Goal: Task Accomplishment & Management: Manage account settings

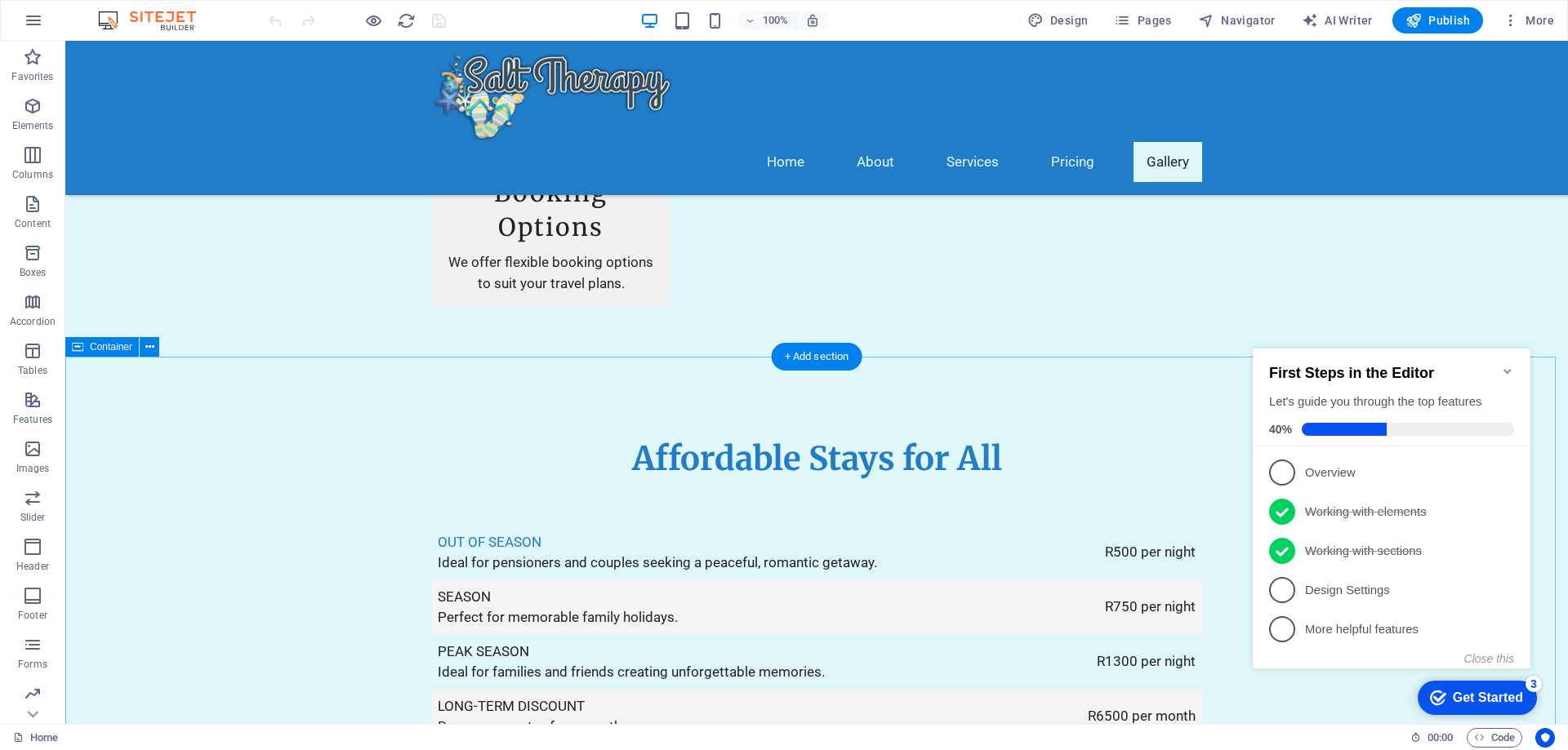
scroll to position [2776, 0]
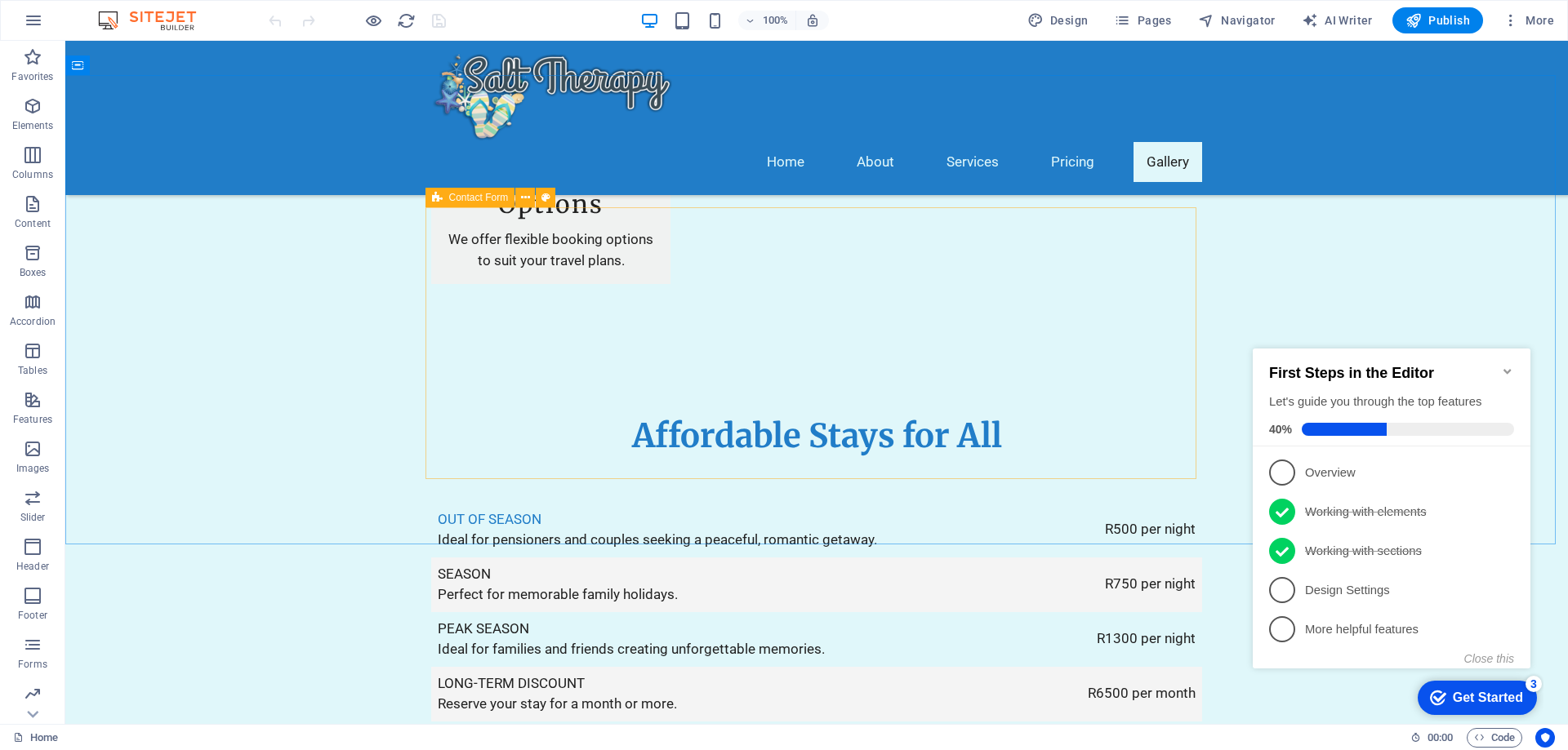
click at [434, 199] on icon at bounding box center [436, 197] width 10 height 20
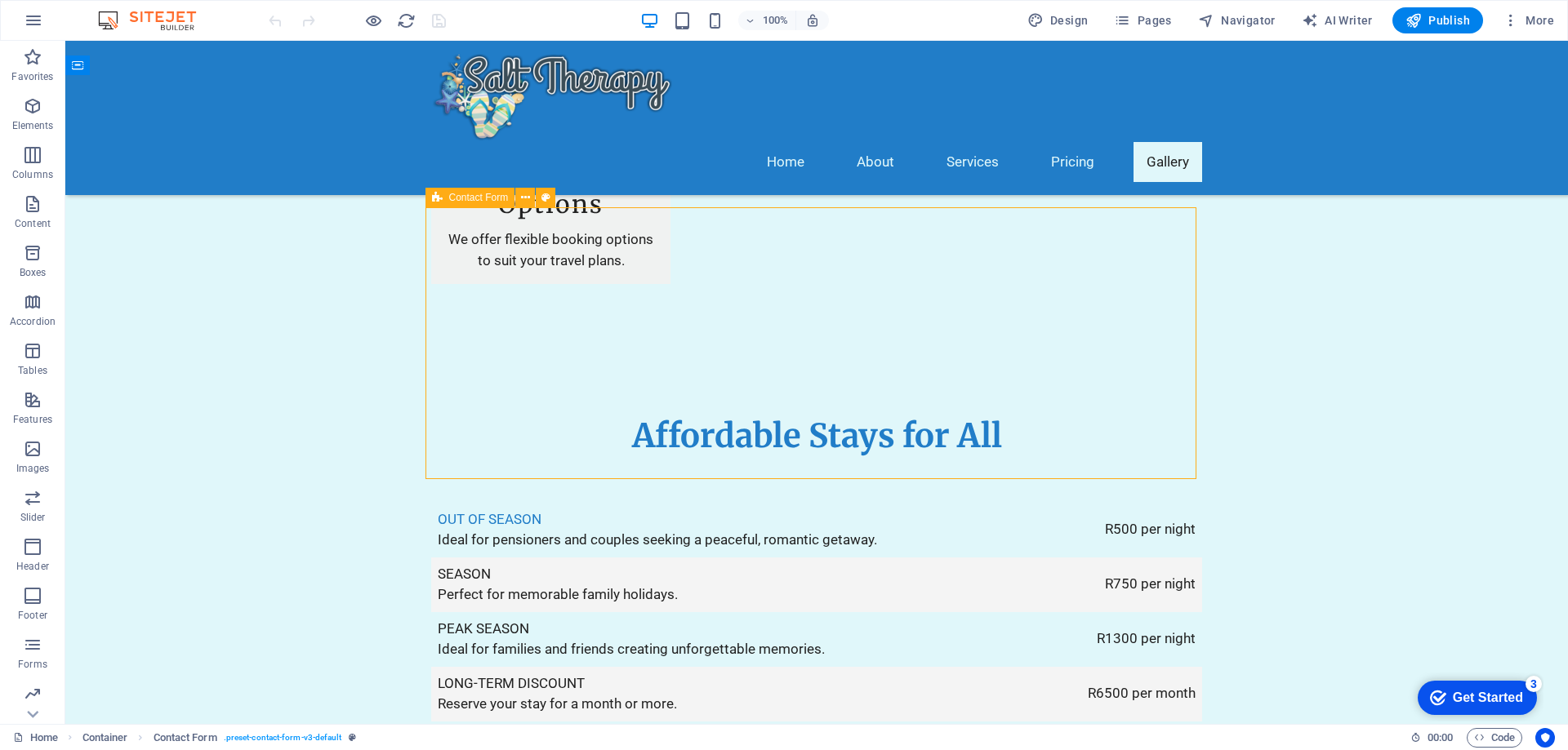
click at [482, 197] on span "Contact Form" at bounding box center [479, 198] width 59 height 9
click at [523, 197] on icon at bounding box center [526, 198] width 9 height 17
click at [444, 197] on div "Contact Form" at bounding box center [469, 197] width 90 height 20
drag, startPoint x: 93, startPoint y: 165, endPoint x: 445, endPoint y: 197, distance: 353.5
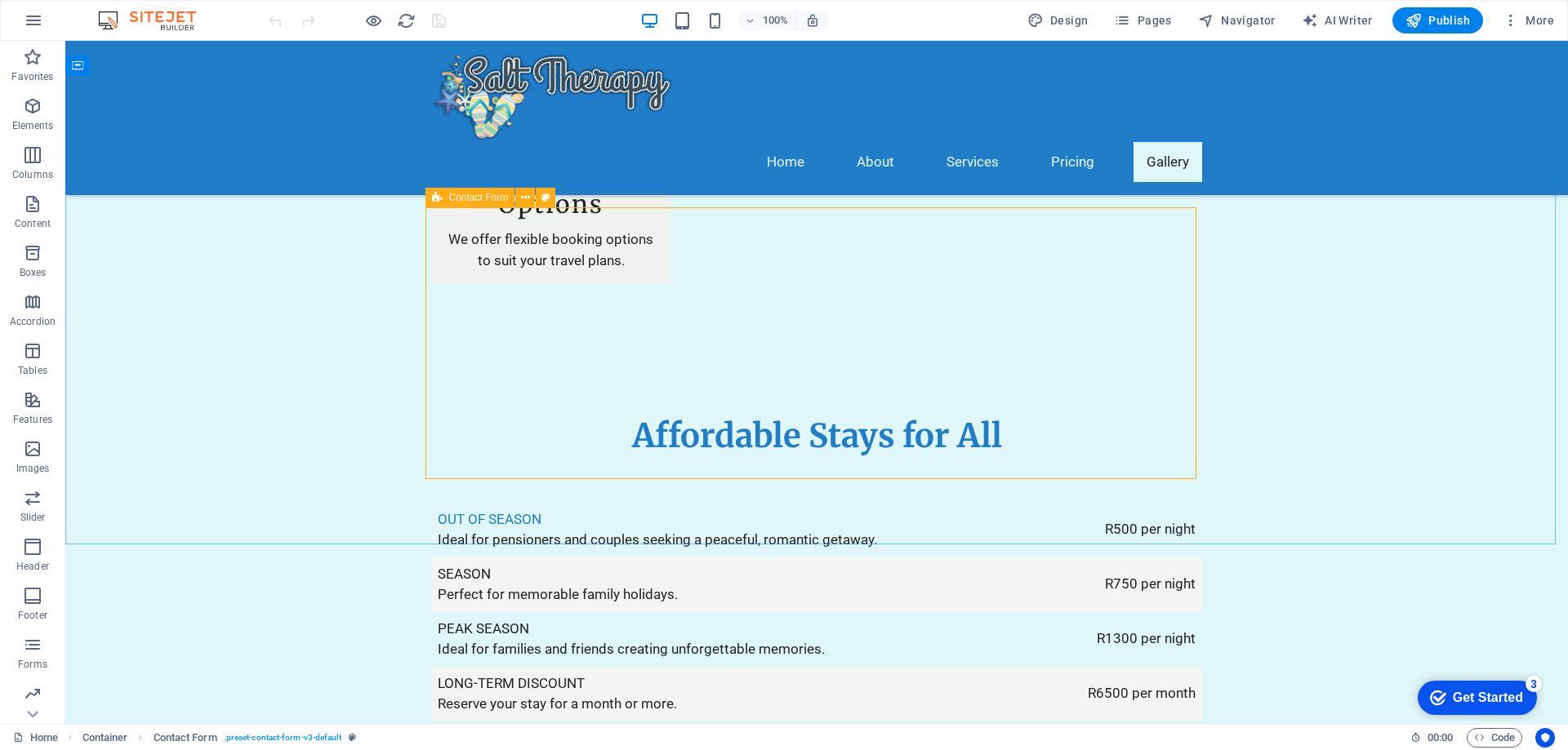
click at [445, 197] on div "Contact Form" at bounding box center [469, 197] width 90 height 20
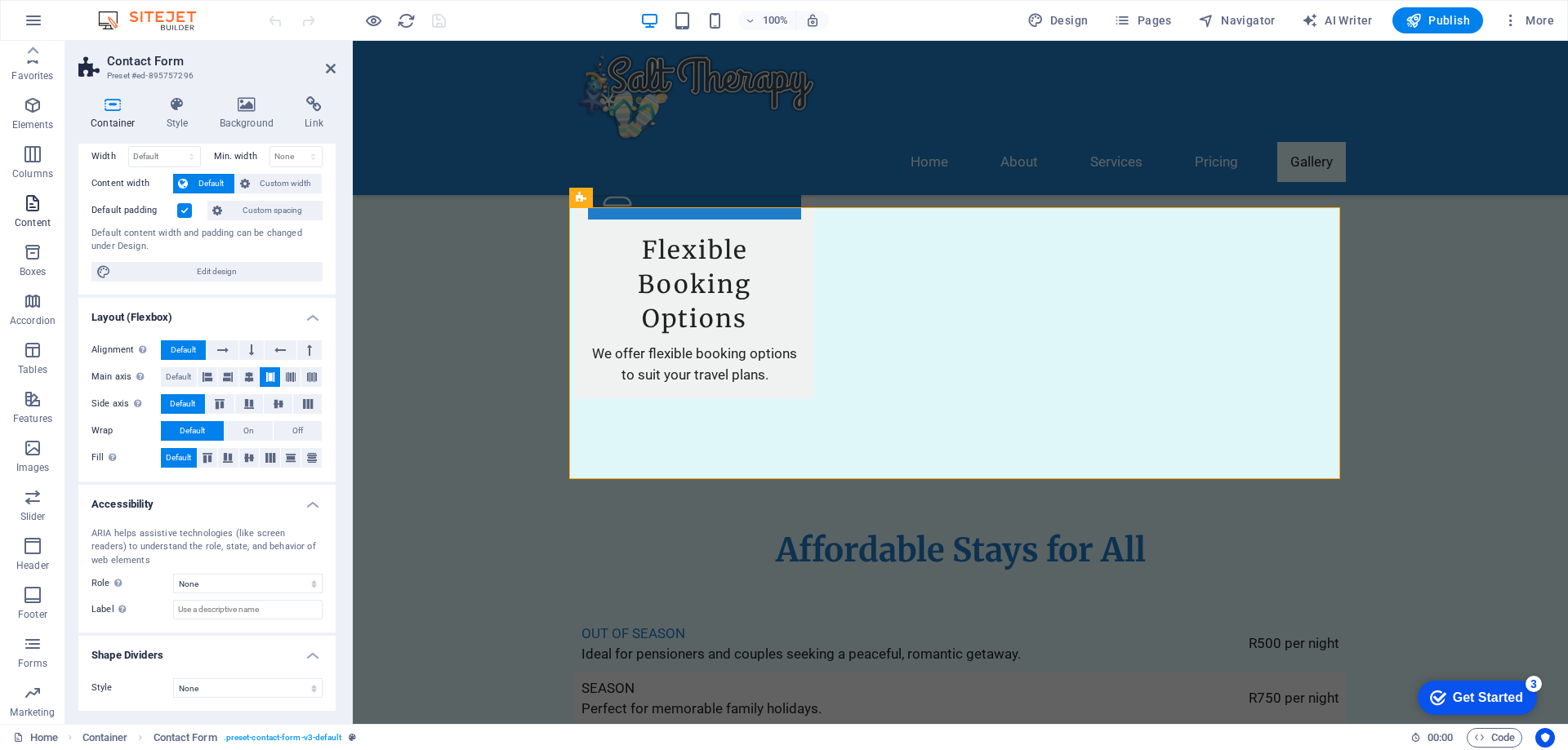
scroll to position [0, 0]
click at [328, 64] on icon at bounding box center [331, 69] width 9 height 13
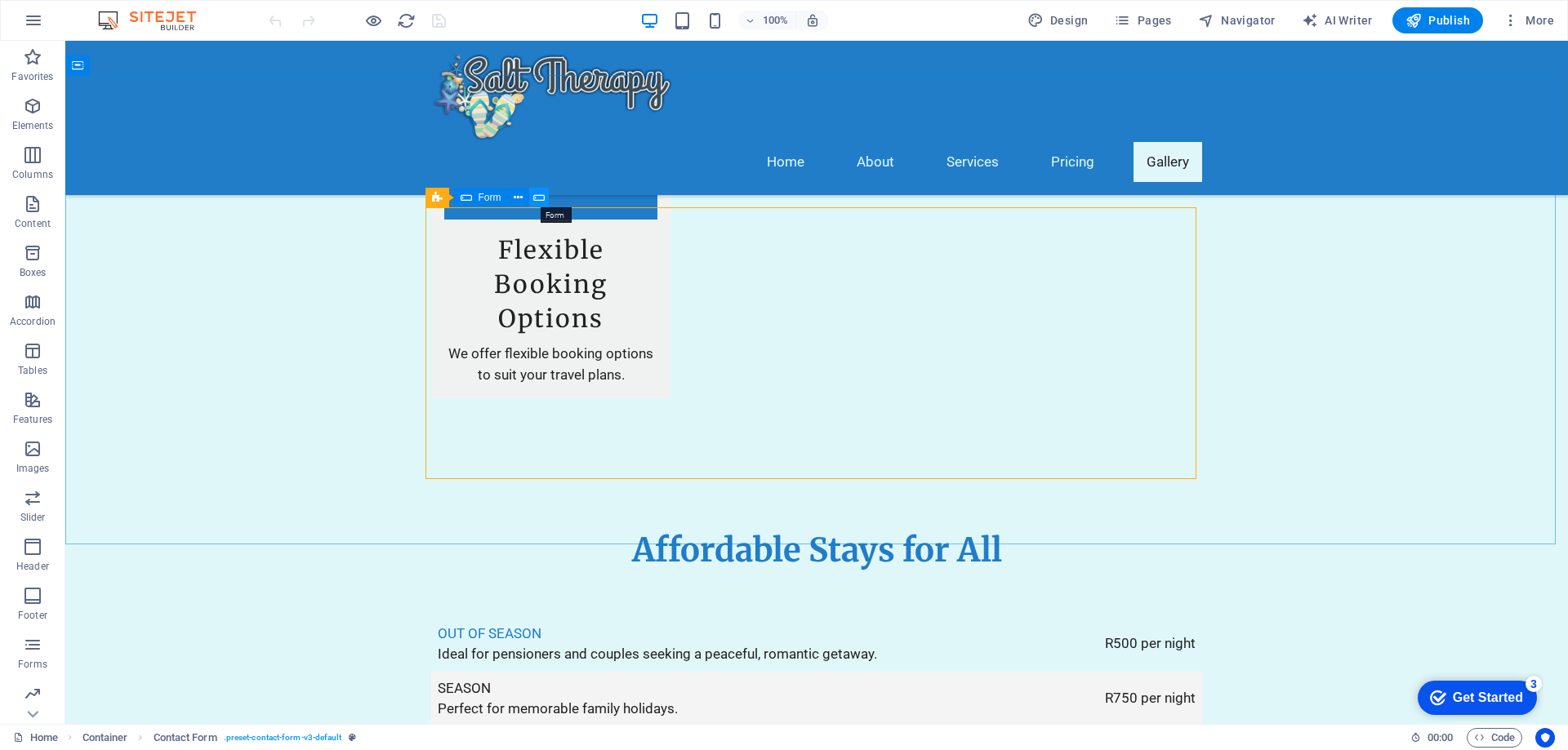
click at [538, 194] on icon at bounding box center [539, 198] width 11 height 17
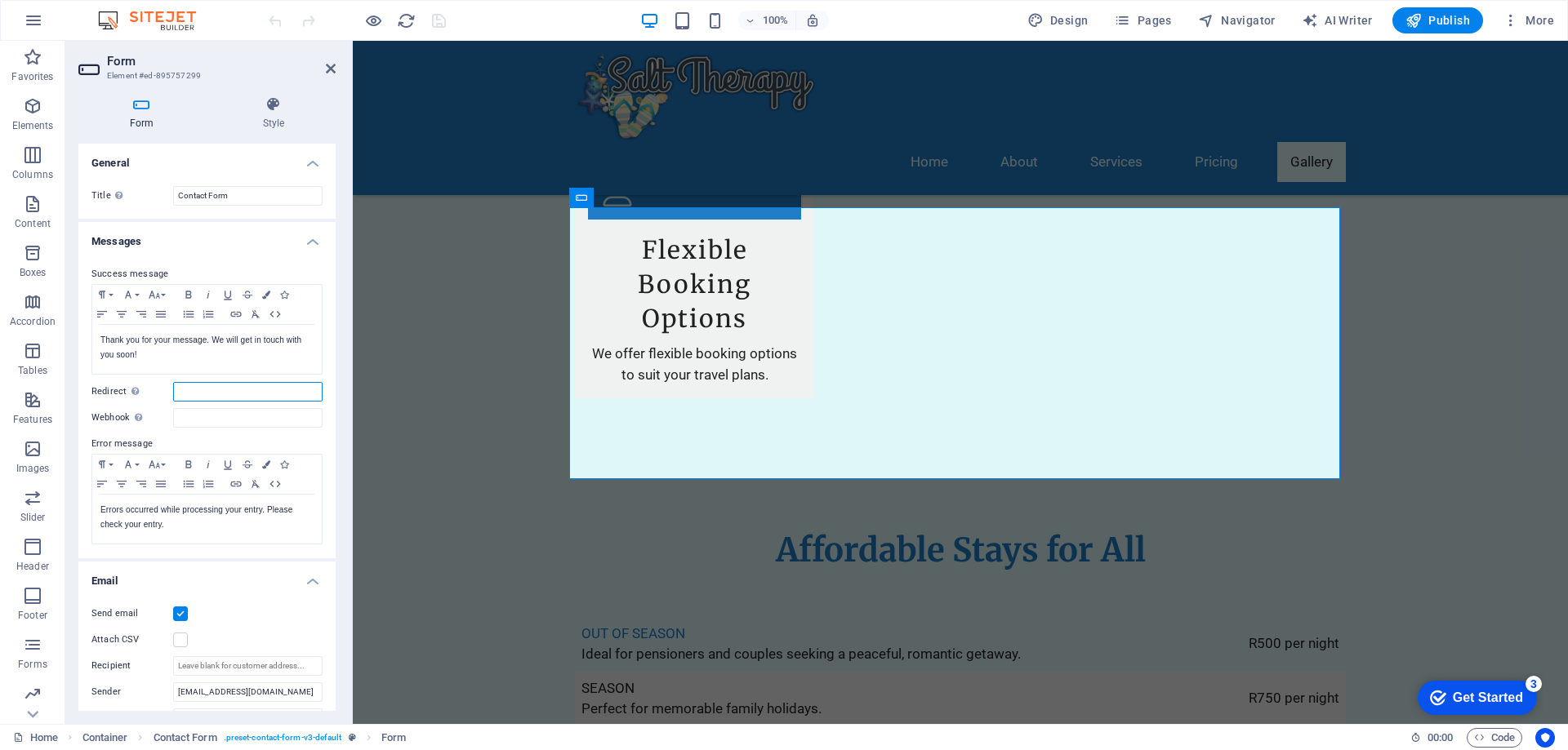
click at [208, 387] on input "Redirect Define a redirect target upon successful form submission; for example,…" at bounding box center [248, 392] width 150 height 20
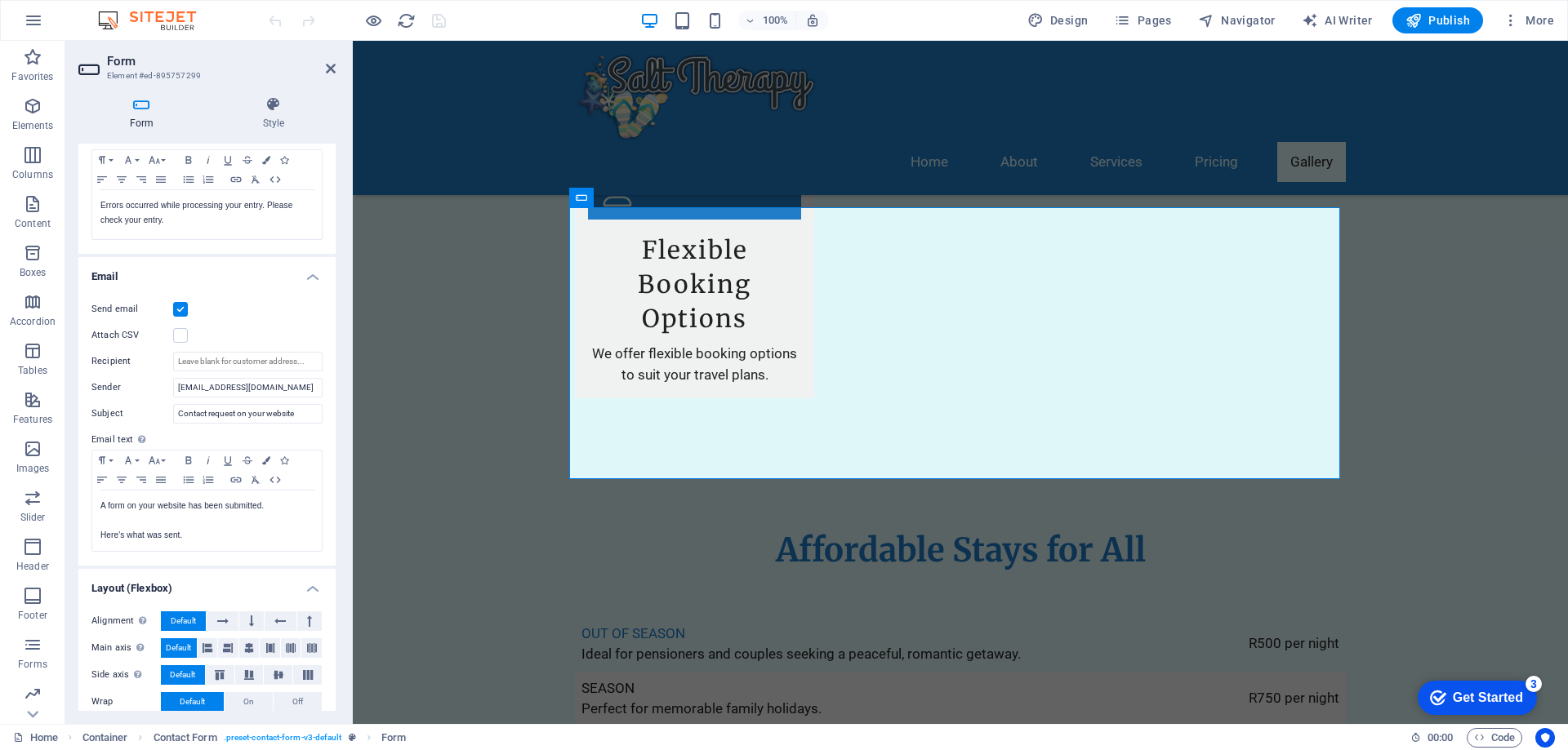
scroll to position [327, 0]
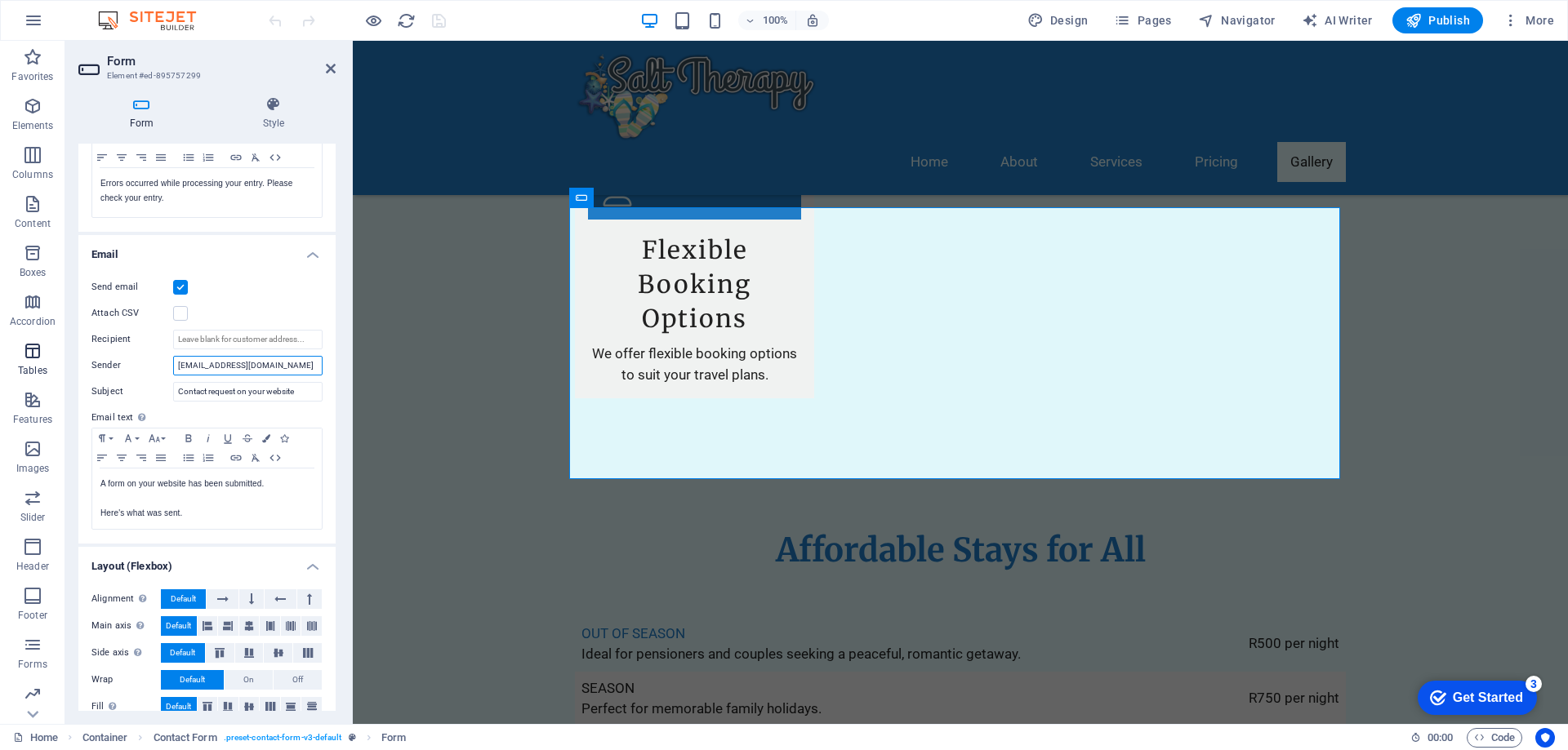
drag, startPoint x: 273, startPoint y: 365, endPoint x: 50, endPoint y: 361, distance: 223.0
click at [50, 361] on section "Favorites Elements Columns Content Boxes Accordion Tables Features Images Slide…" at bounding box center [784, 382] width 1568 height 683
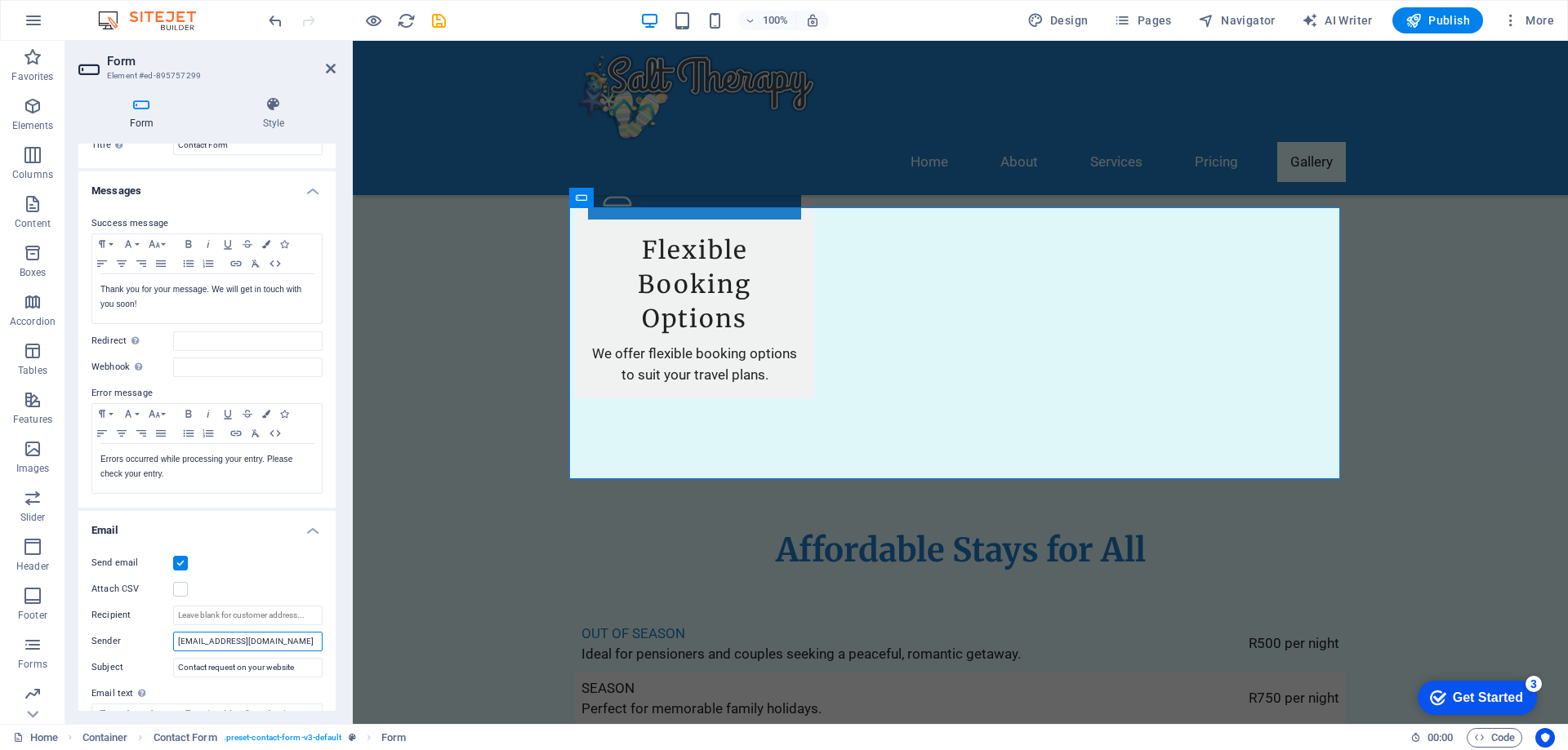
scroll to position [0, 0]
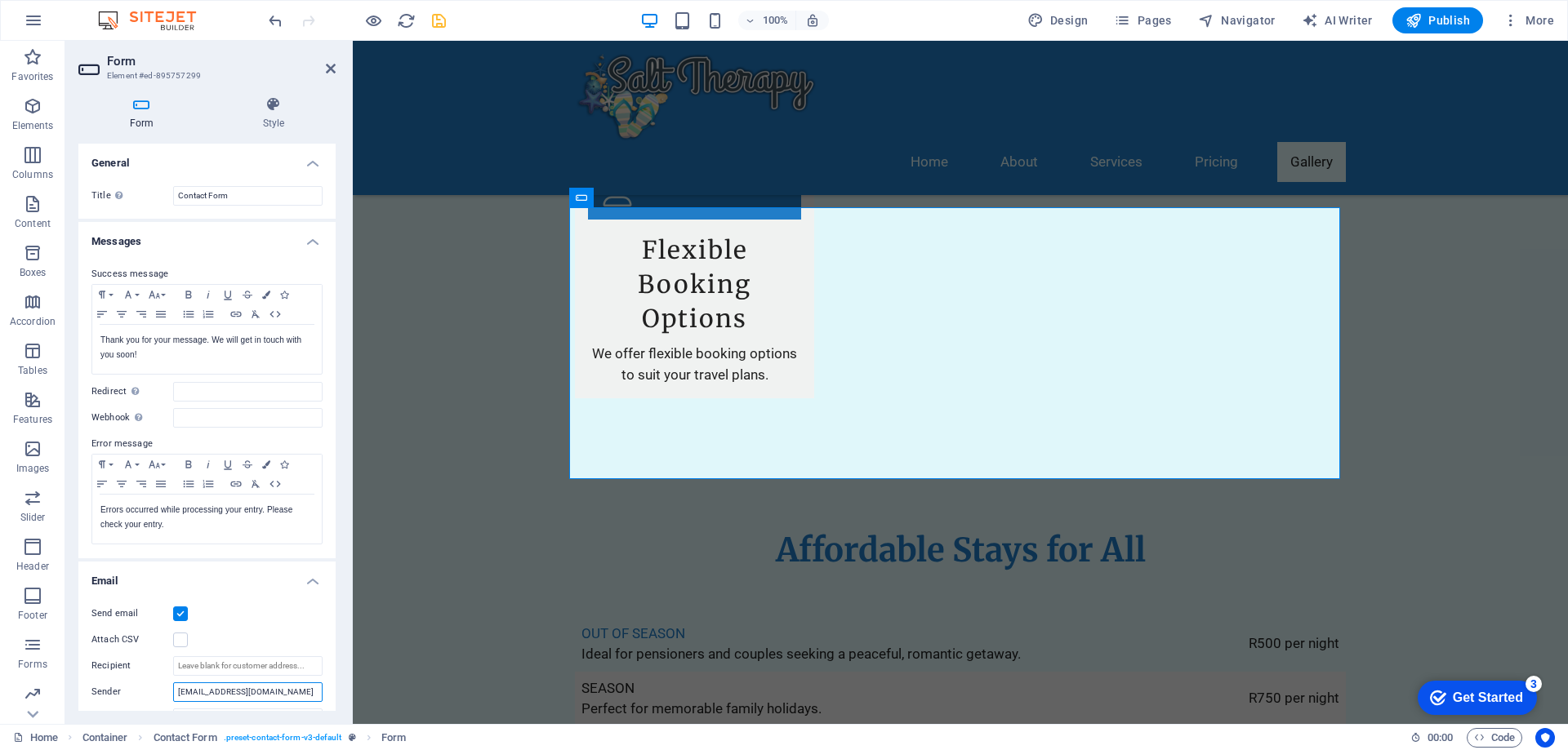
type input "[EMAIL_ADDRESS][DOMAIN_NAME]"
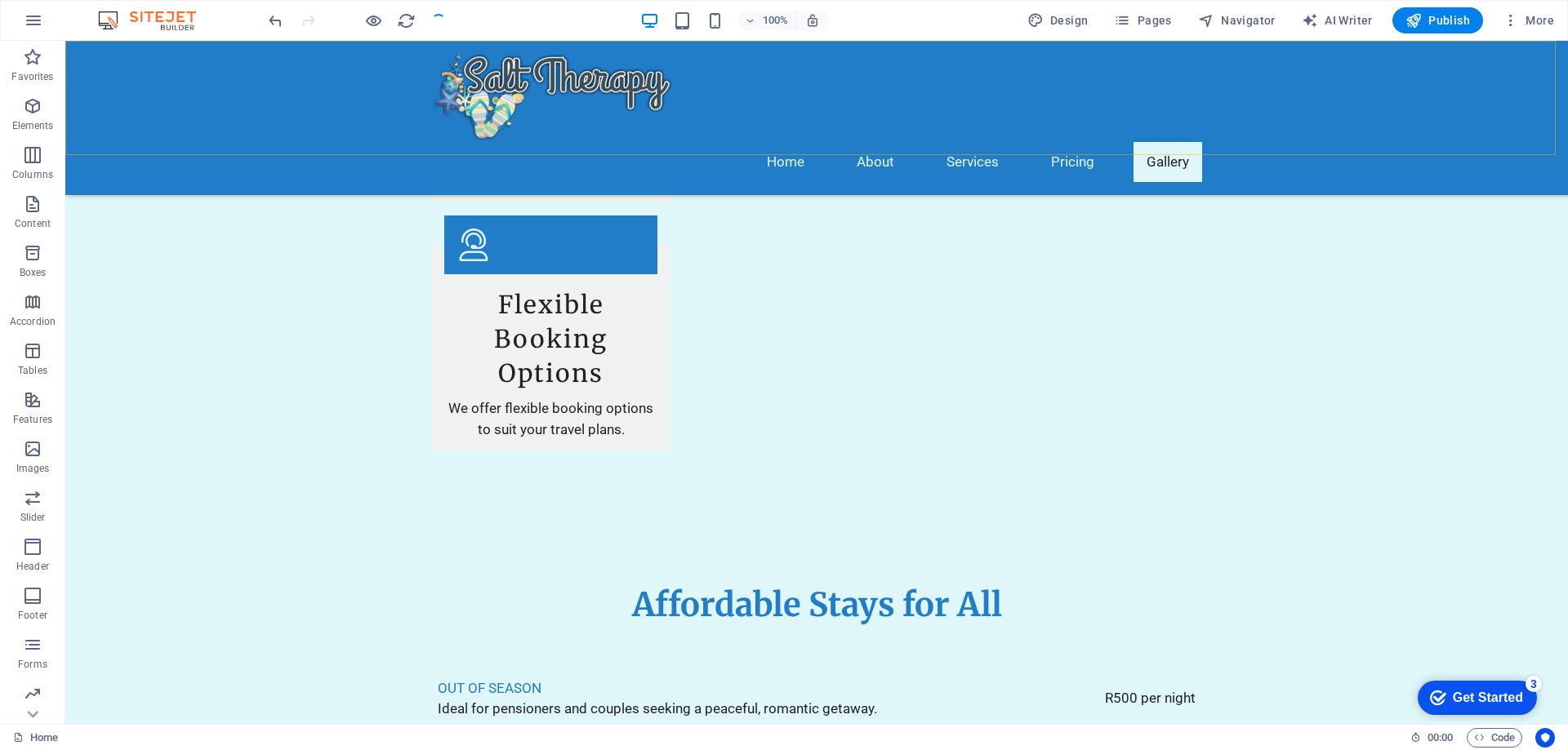
scroll to position [2695, 0]
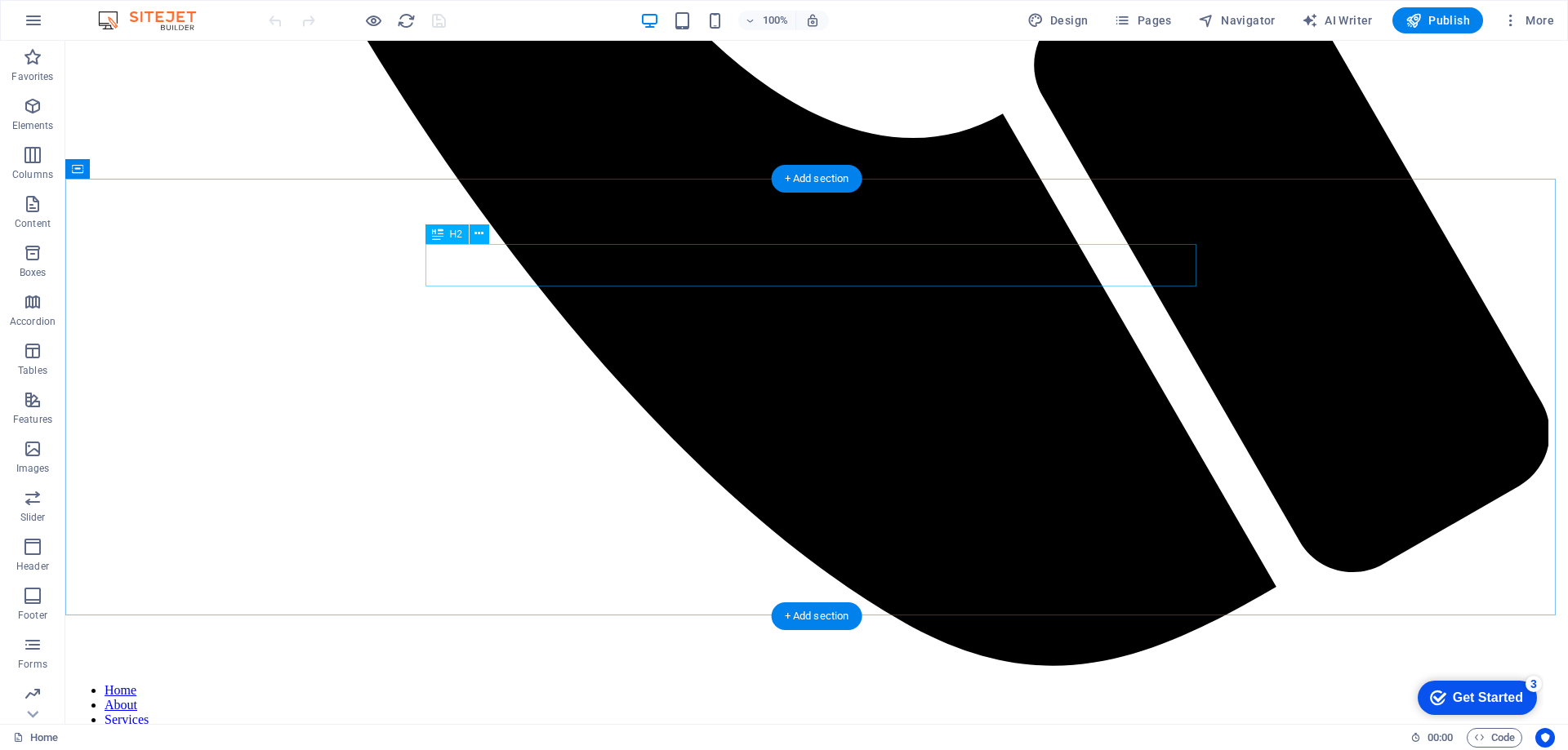
scroll to position [1470, 0]
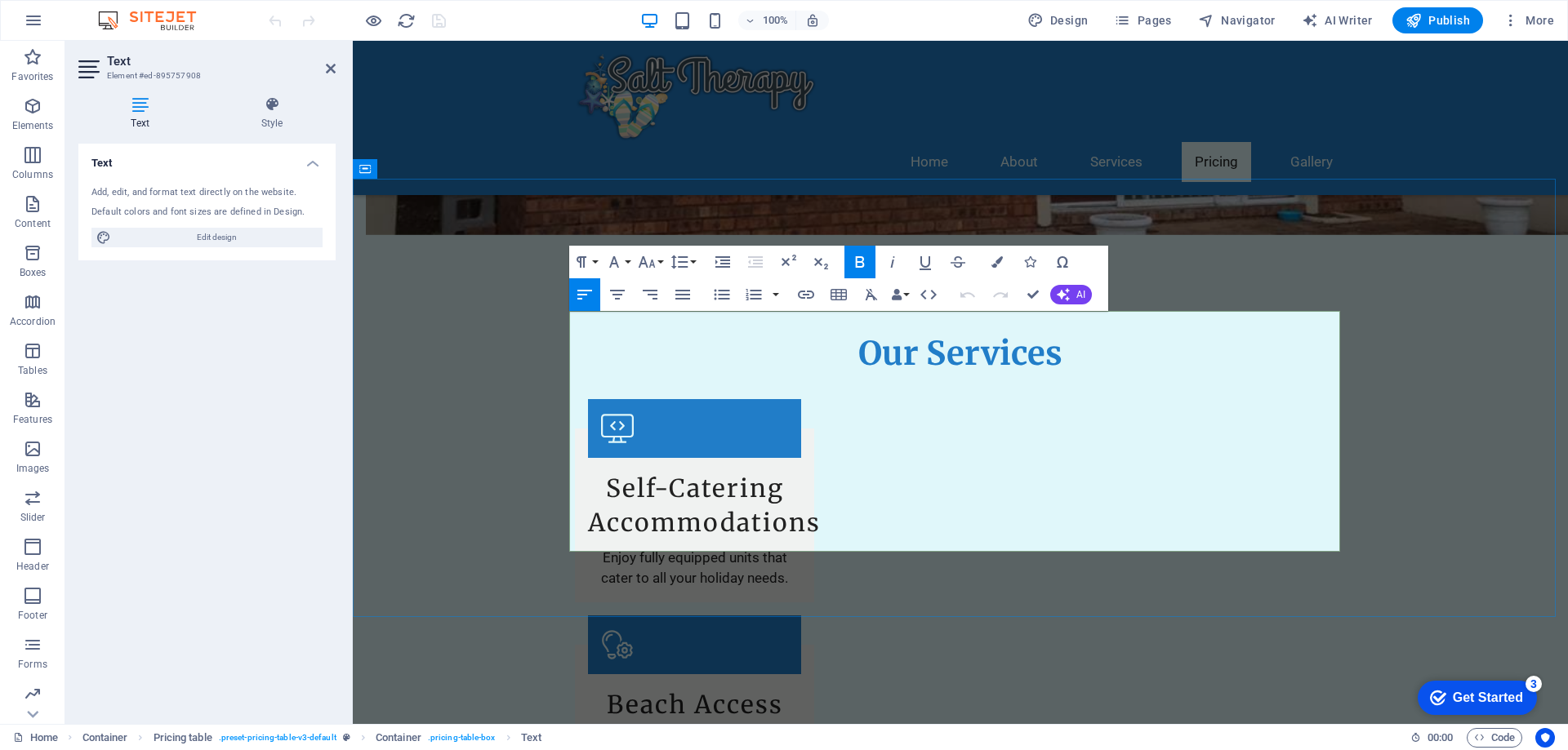
drag, startPoint x: 677, startPoint y: 347, endPoint x: 569, endPoint y: 347, distance: 108.0
drag, startPoint x: 636, startPoint y: 403, endPoint x: 565, endPoint y: 399, distance: 71.1
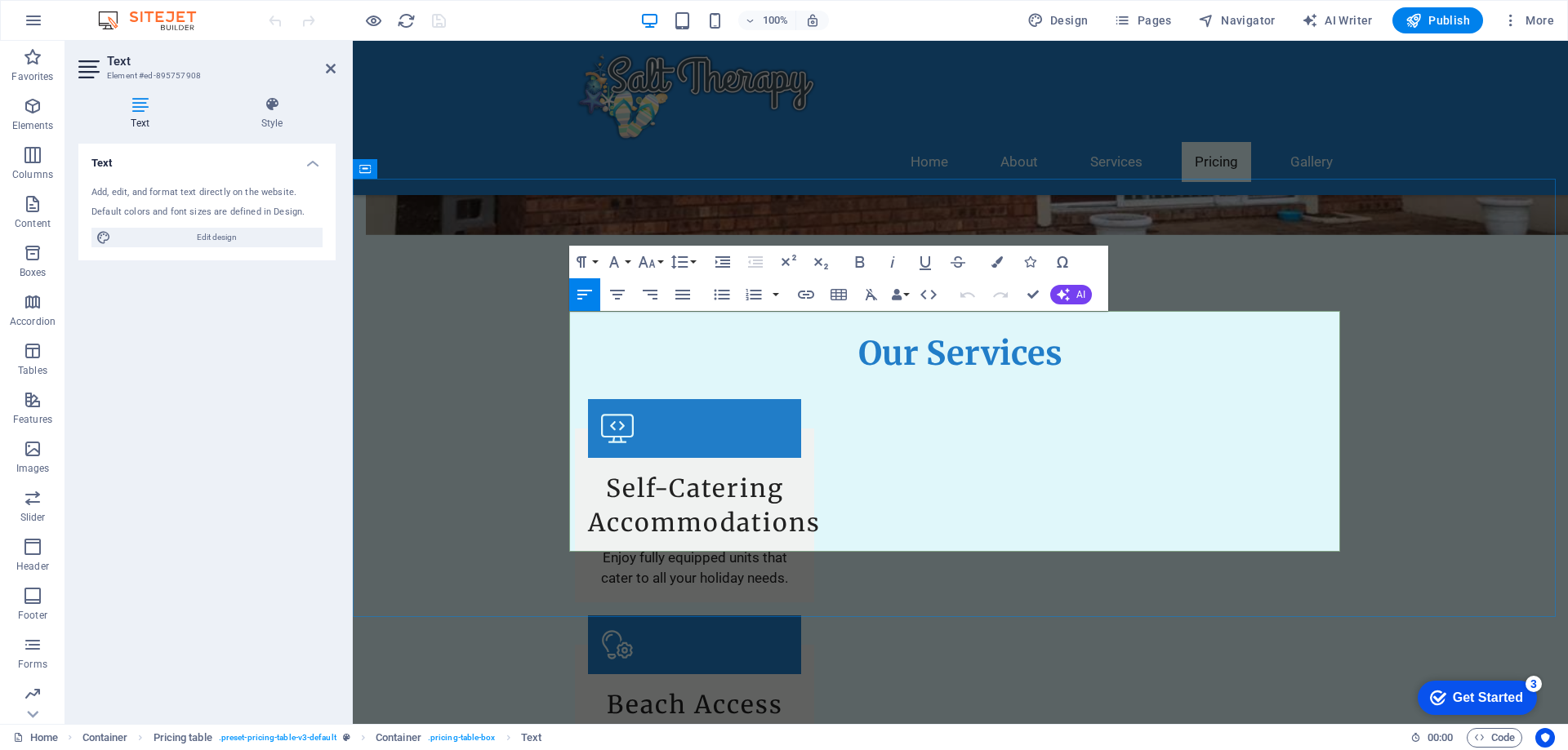
drag, startPoint x: 628, startPoint y: 404, endPoint x: 577, endPoint y: 402, distance: 51.0
copy td "SEASON"
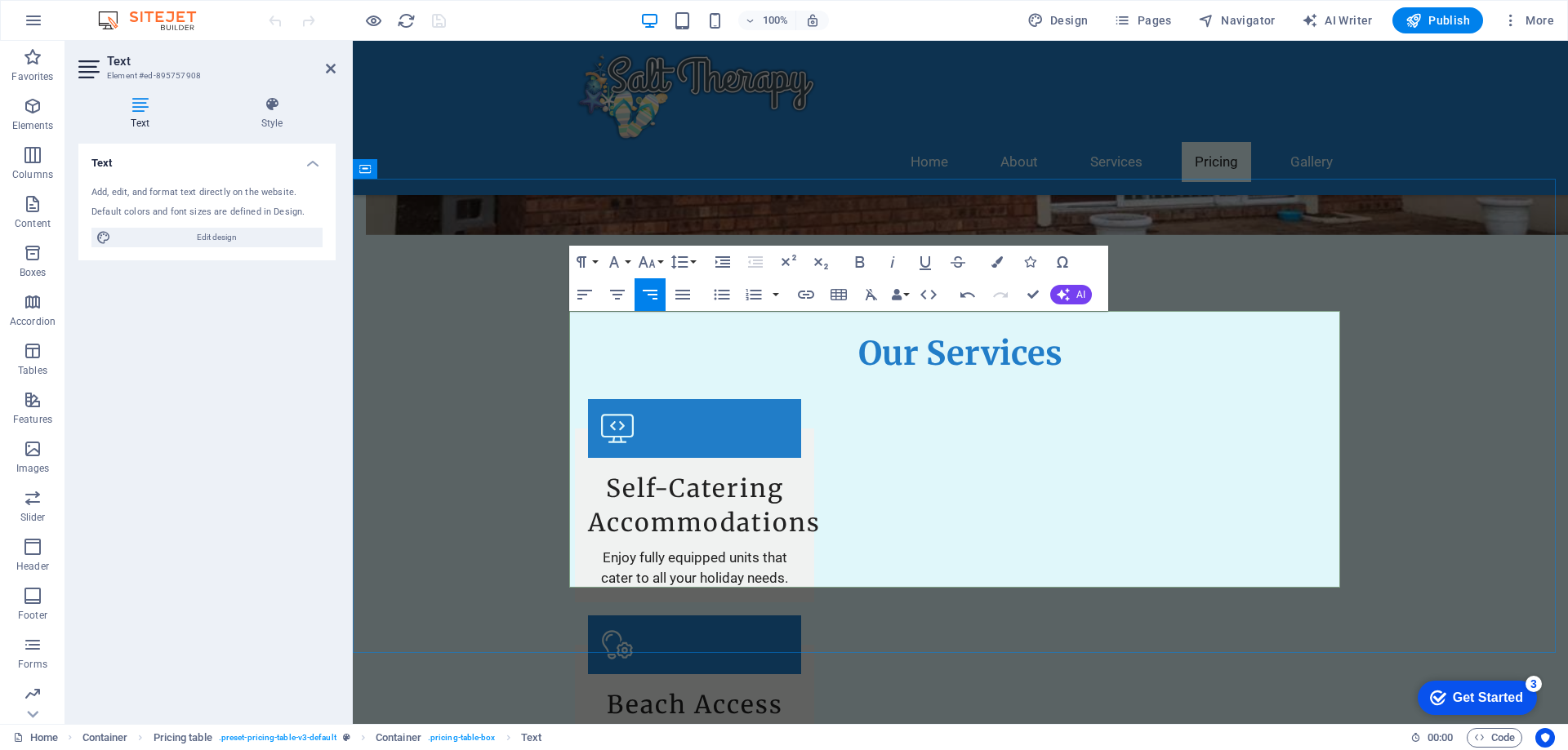
click at [786, 300] on icon "button" at bounding box center [784, 300] width 9 height 13
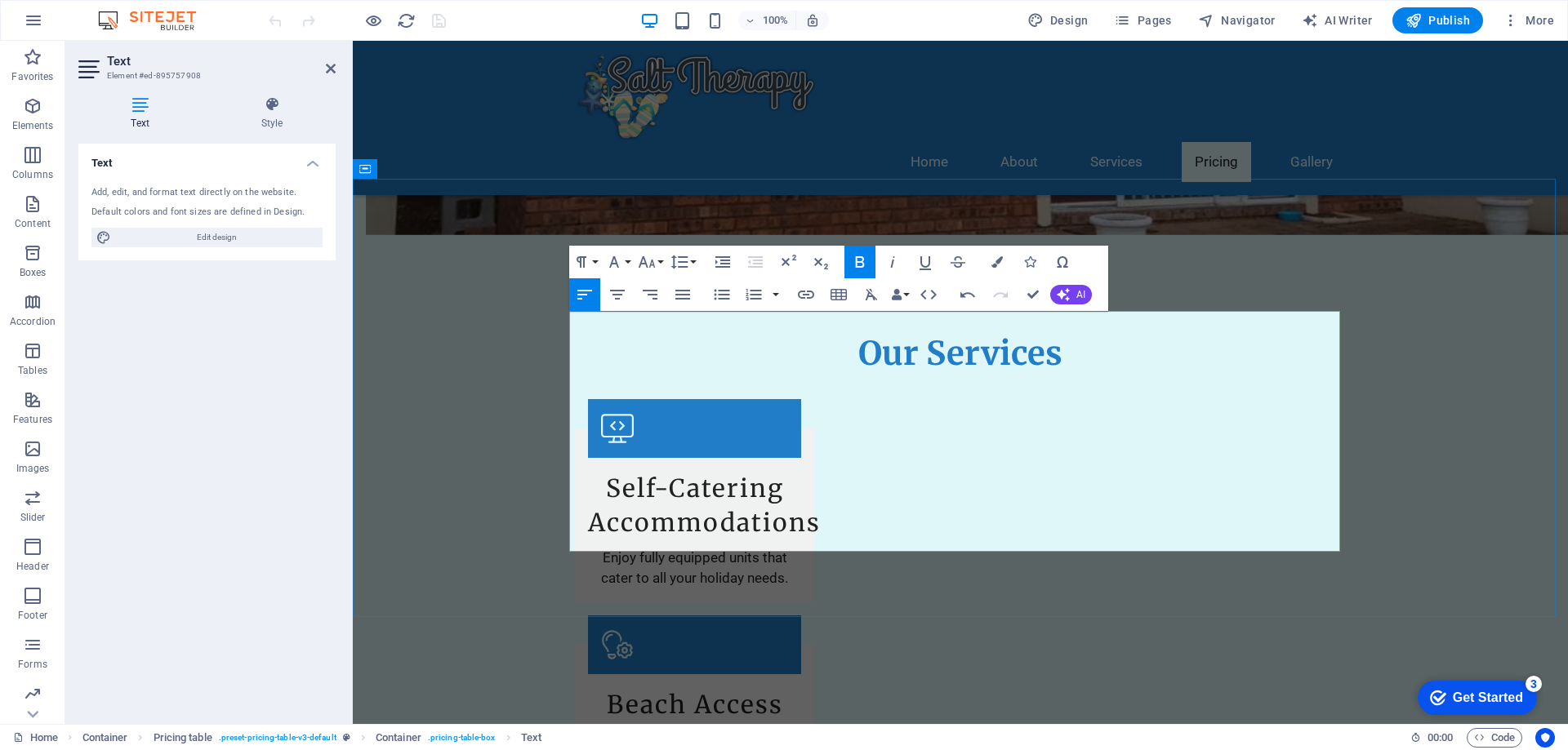
drag, startPoint x: 700, startPoint y: 348, endPoint x: 542, endPoint y: 337, distance: 158.4
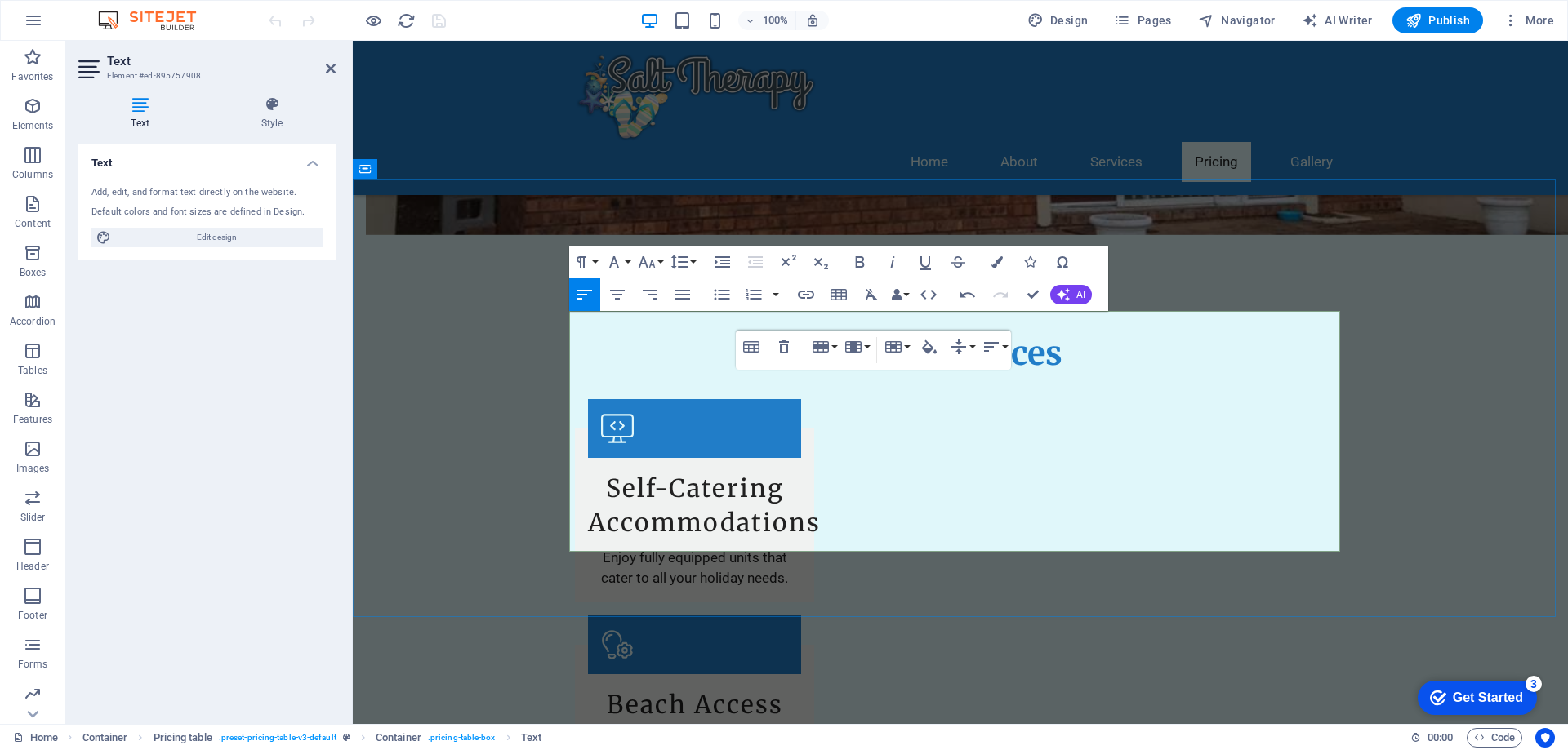
drag, startPoint x: 663, startPoint y: 401, endPoint x: 574, endPoint y: 399, distance: 89.0
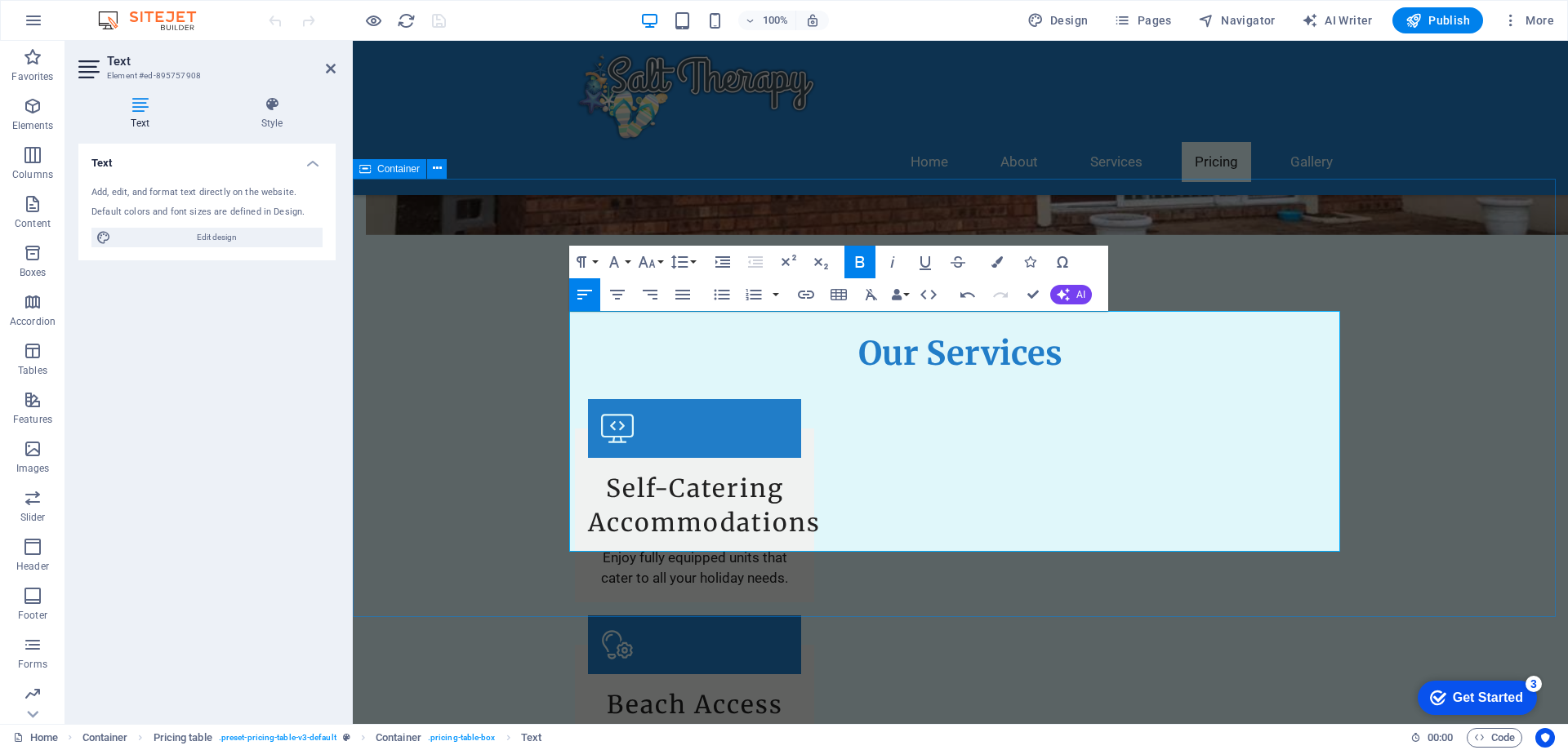
drag, startPoint x: 682, startPoint y: 347, endPoint x: 550, endPoint y: 343, distance: 132.1
click at [865, 258] on icon "button" at bounding box center [859, 262] width 20 height 20
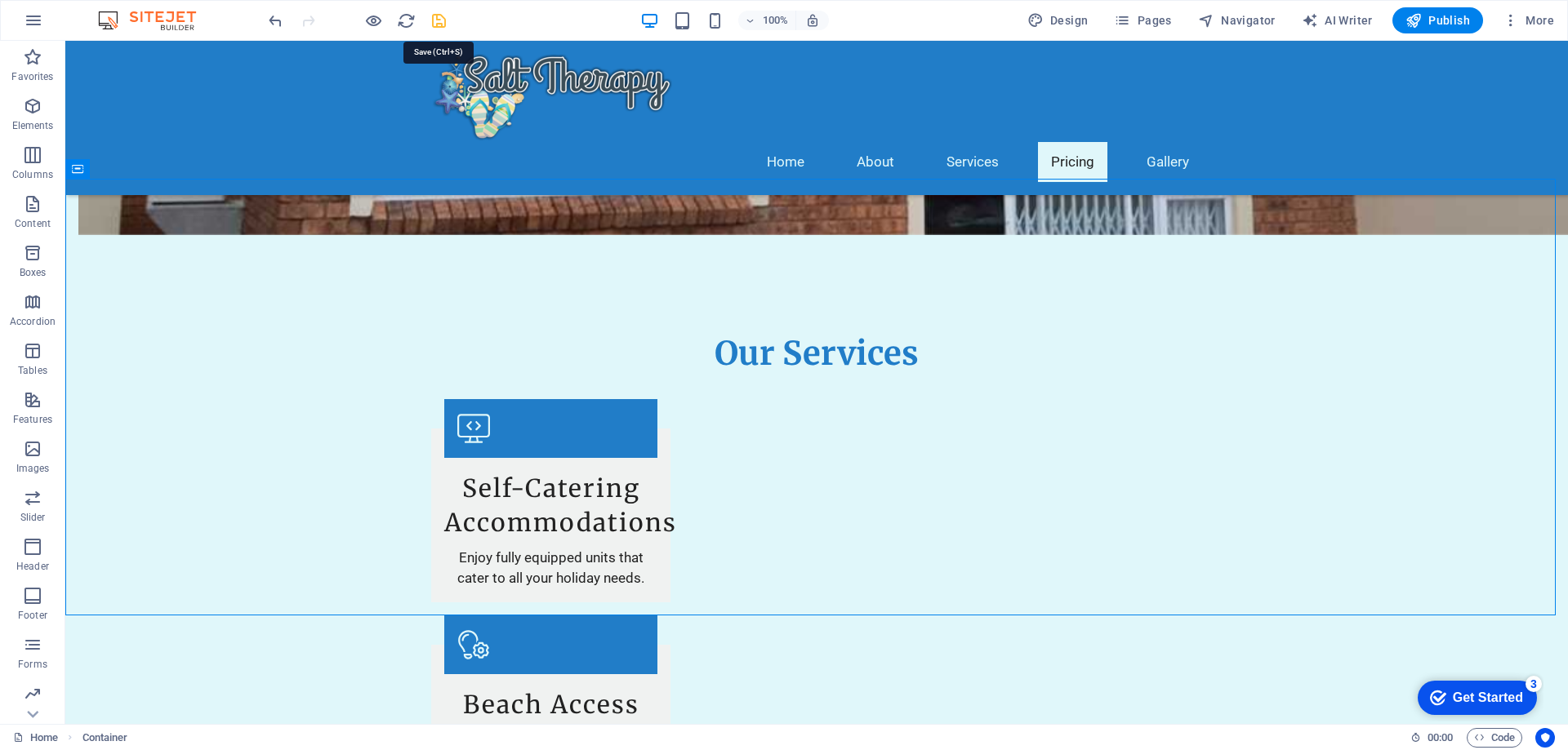
click at [438, 14] on icon "save" at bounding box center [439, 21] width 19 height 19
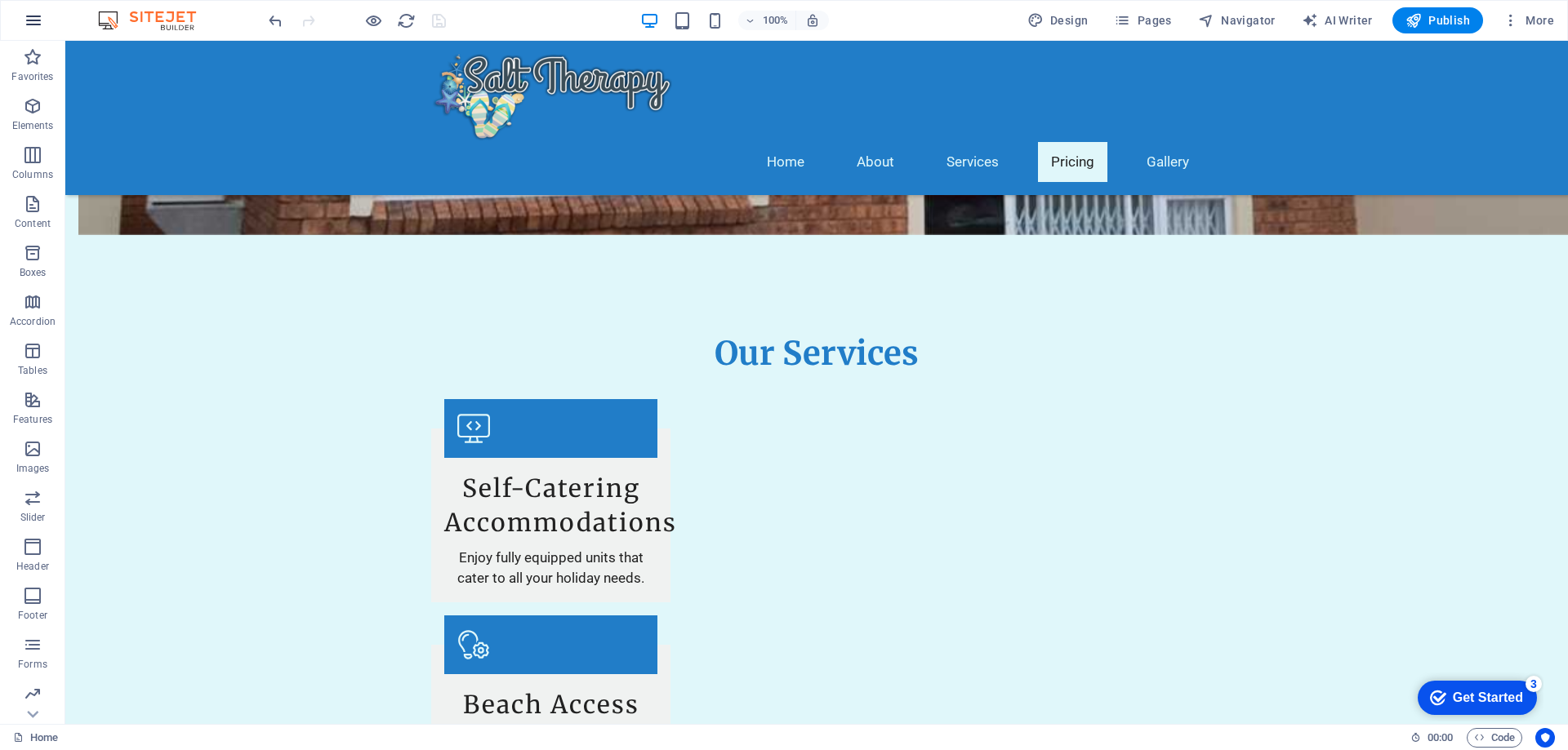
click at [33, 23] on icon "button" at bounding box center [33, 20] width 20 height 20
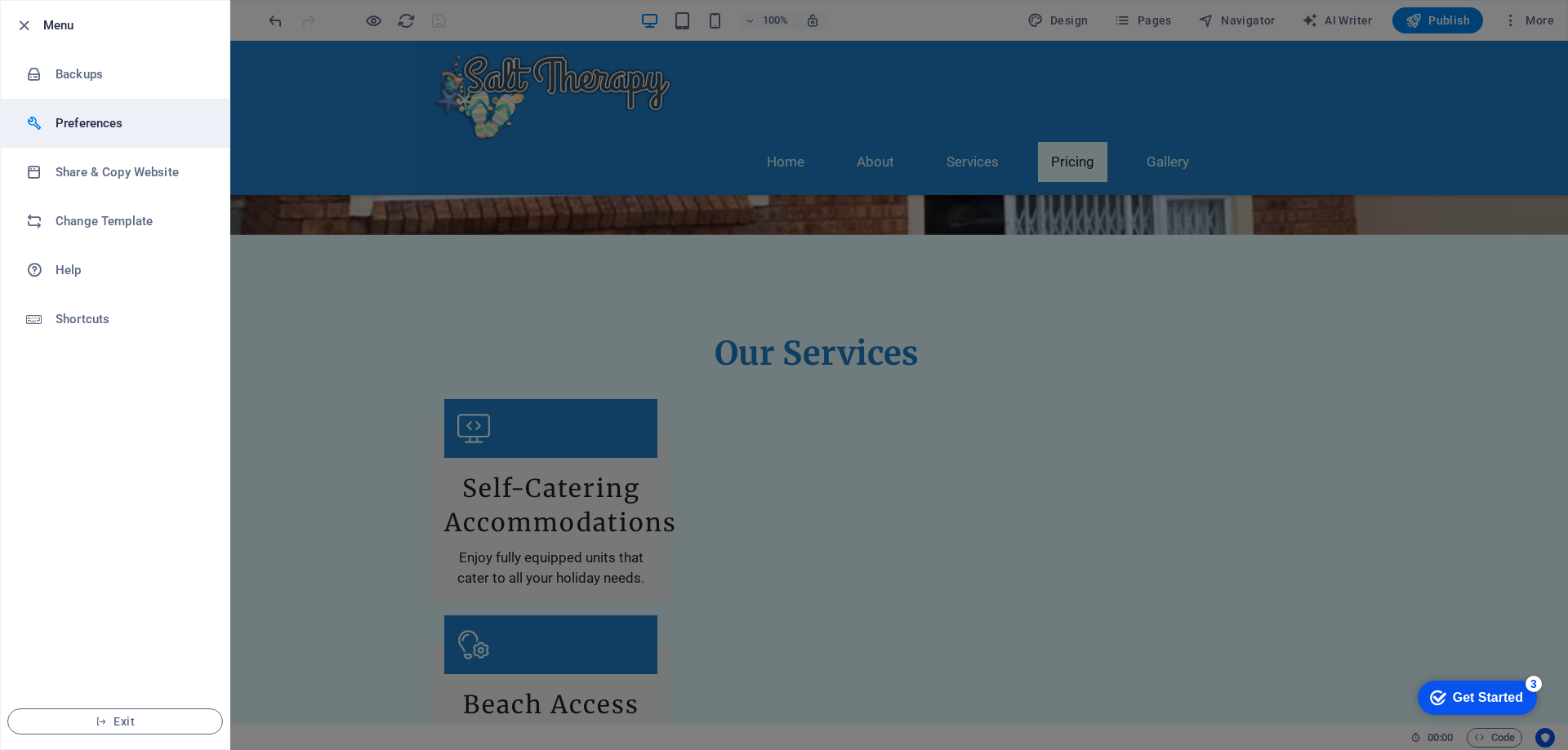
click at [65, 118] on h6 "Preferences" at bounding box center [131, 122] width 151 height 20
select select "en"
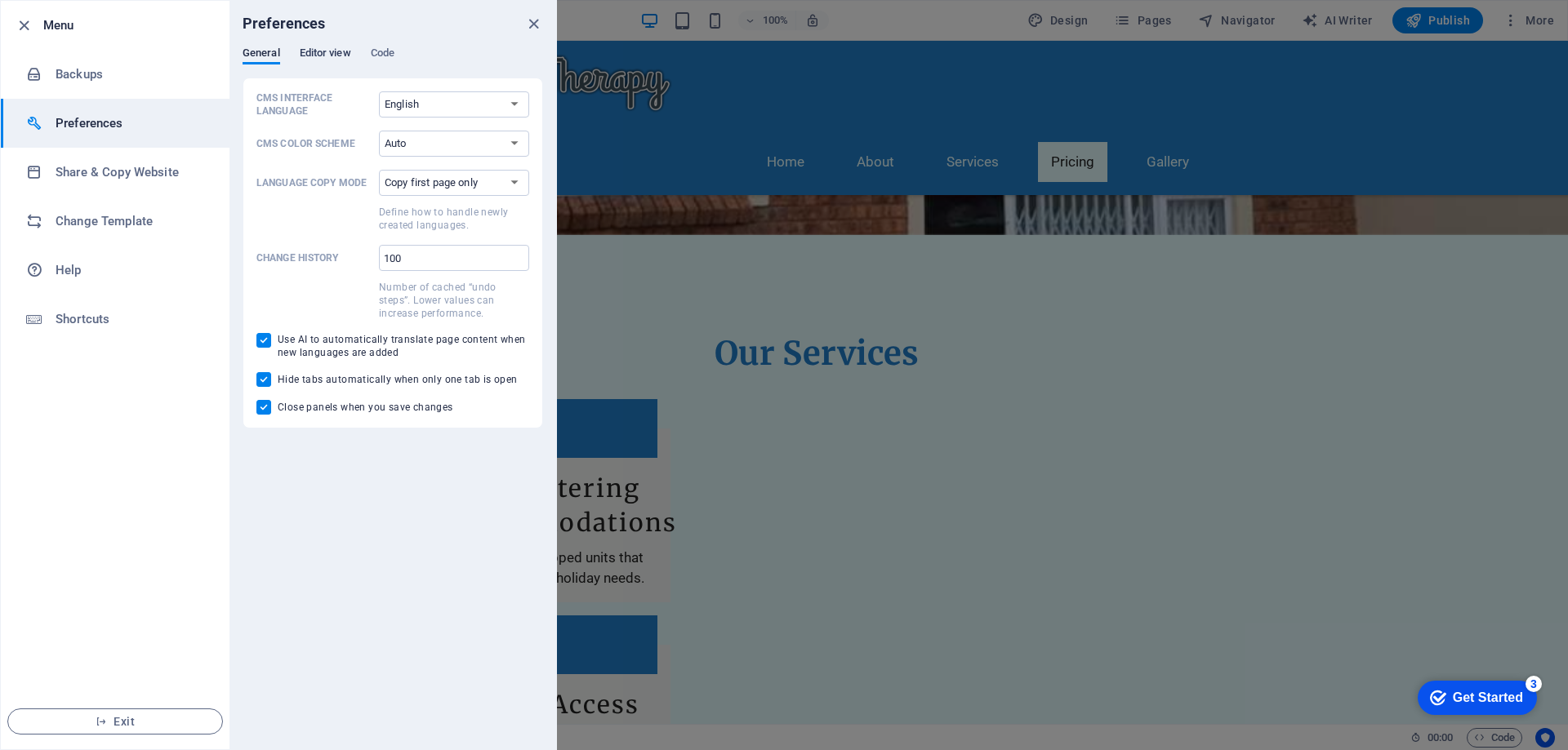
click at [319, 53] on span "Editor view" at bounding box center [325, 55] width 52 height 23
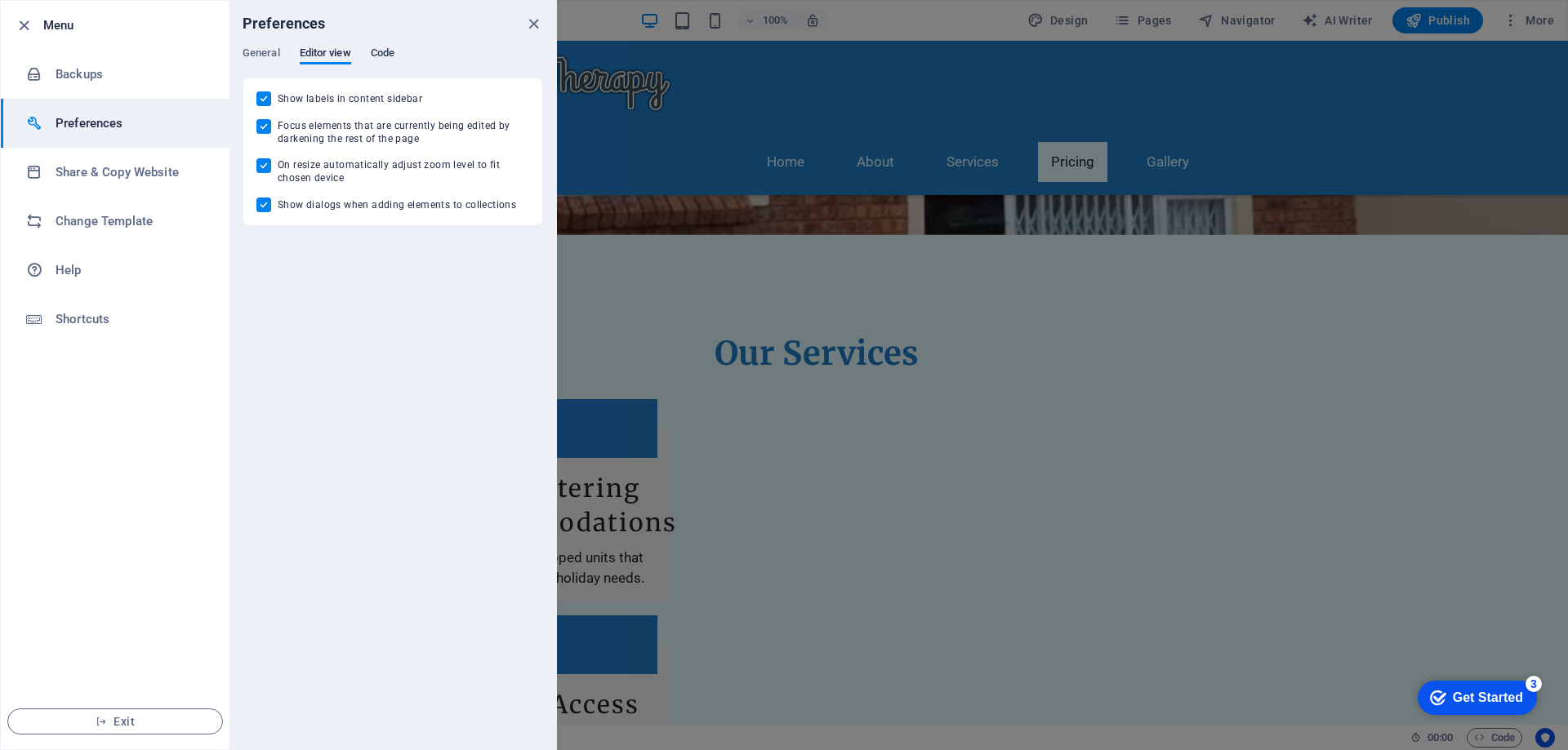
click at [376, 50] on span "Code" at bounding box center [382, 55] width 24 height 23
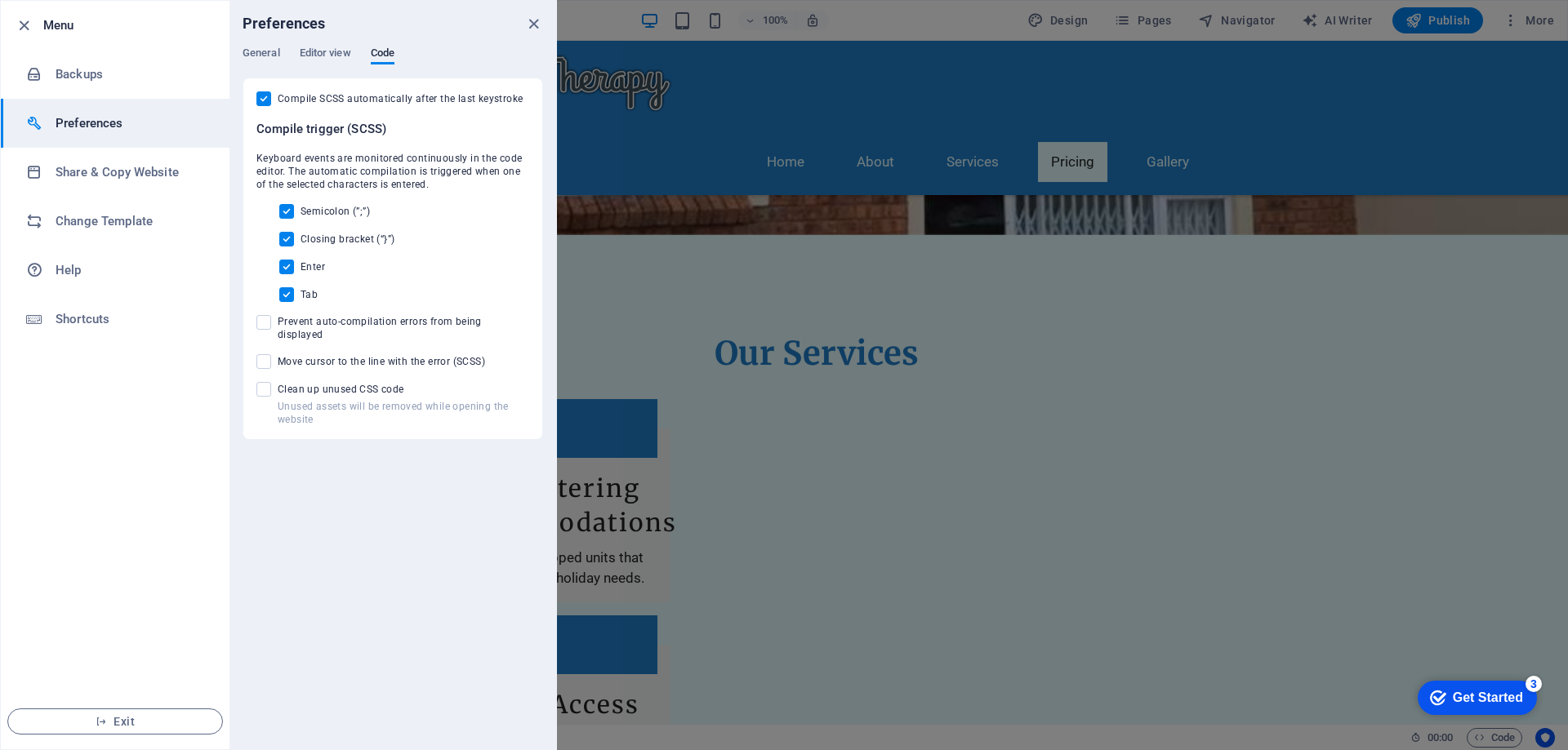
click at [399, 355] on span "Move cursor to the line with the error (SCSS)" at bounding box center [382, 362] width 207 height 13
click at [278, 354] on input "Move cursor to the line with the error (SCSS)" at bounding box center [267, 362] width 22 height 15
checkbox input "true"
click at [341, 383] on span "Clean up unused CSS code" at bounding box center [403, 389] width 252 height 13
click at [278, 383] on input "Unused assets will be removed while opening the website Clean up unused CSS code" at bounding box center [267, 390] width 22 height 15
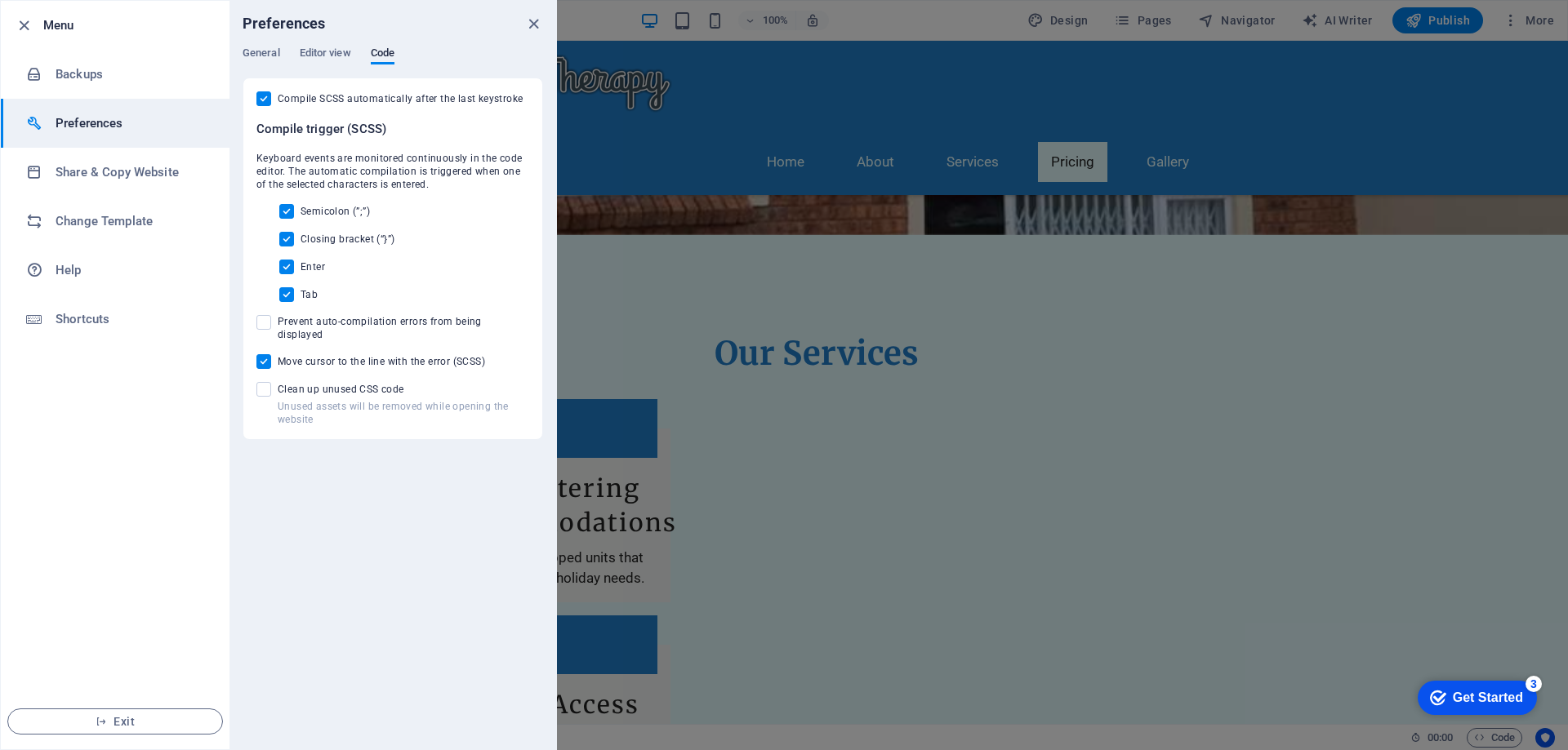
checkbox input "true"
click at [66, 23] on h6 "Menu" at bounding box center [130, 24] width 173 height 20
click at [523, 18] on div "Preferences" at bounding box center [393, 24] width 327 height 46
click at [532, 22] on icon "close" at bounding box center [533, 24] width 19 height 19
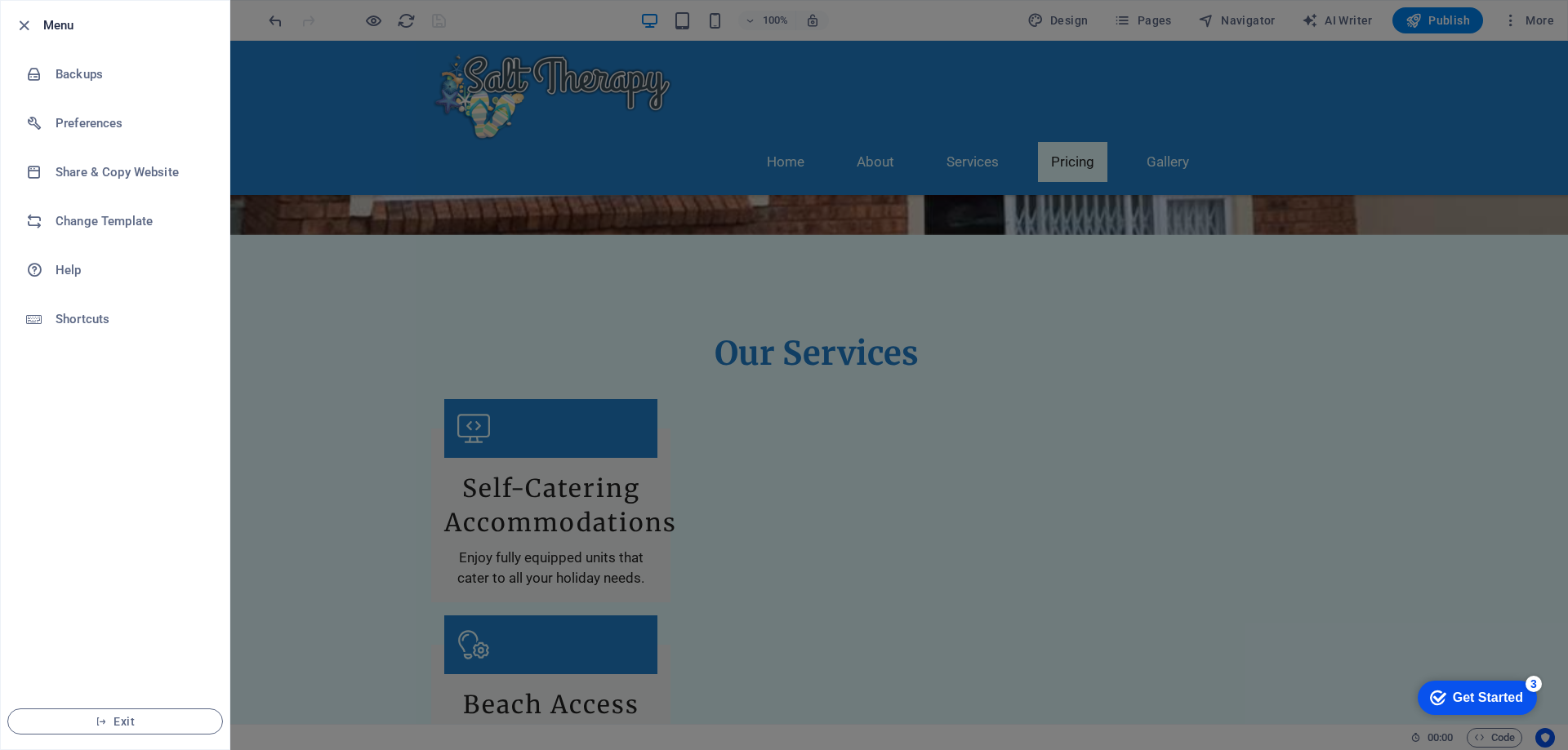
click at [1388, 361] on div at bounding box center [784, 375] width 1568 height 750
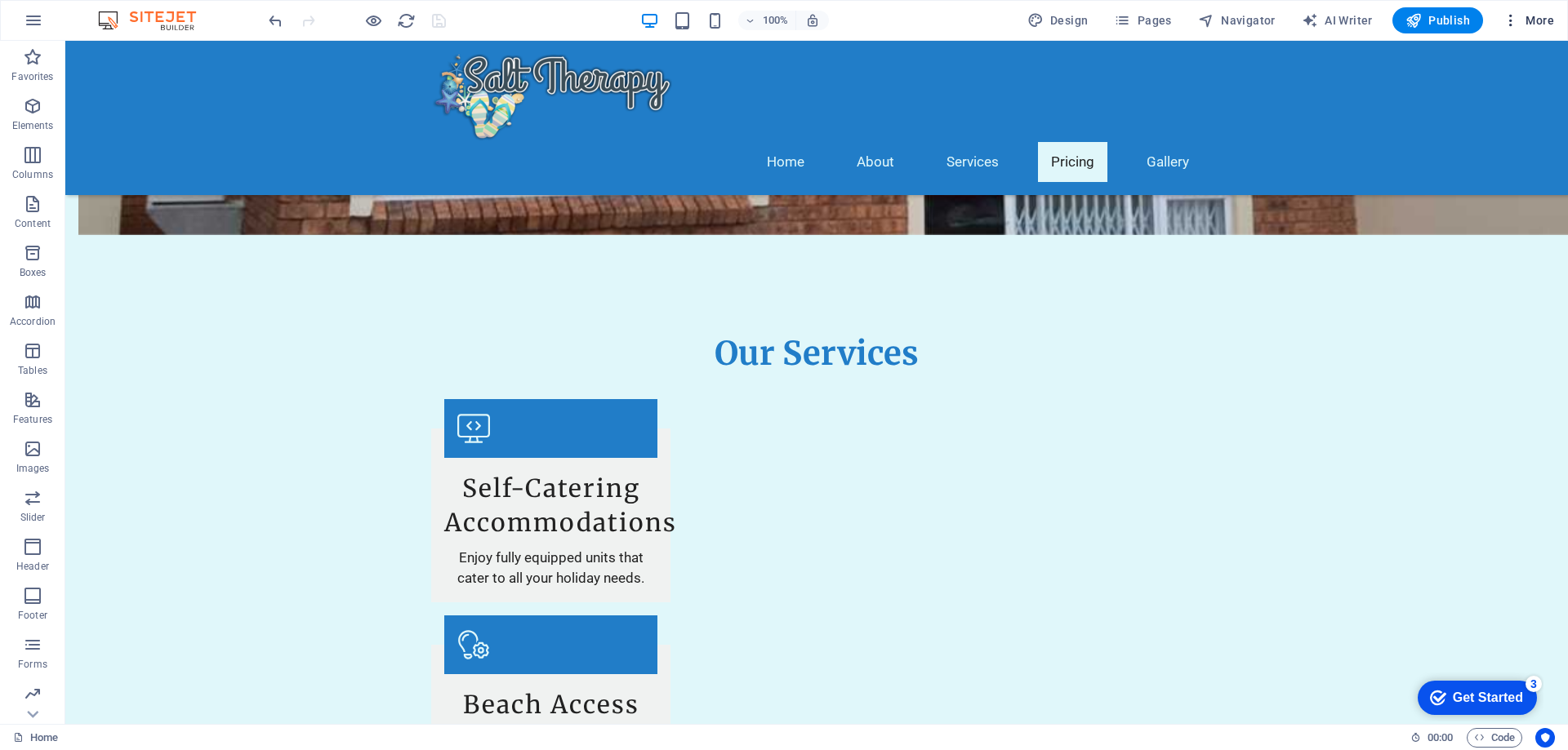
click at [1533, 14] on span "More" at bounding box center [1527, 20] width 52 height 16
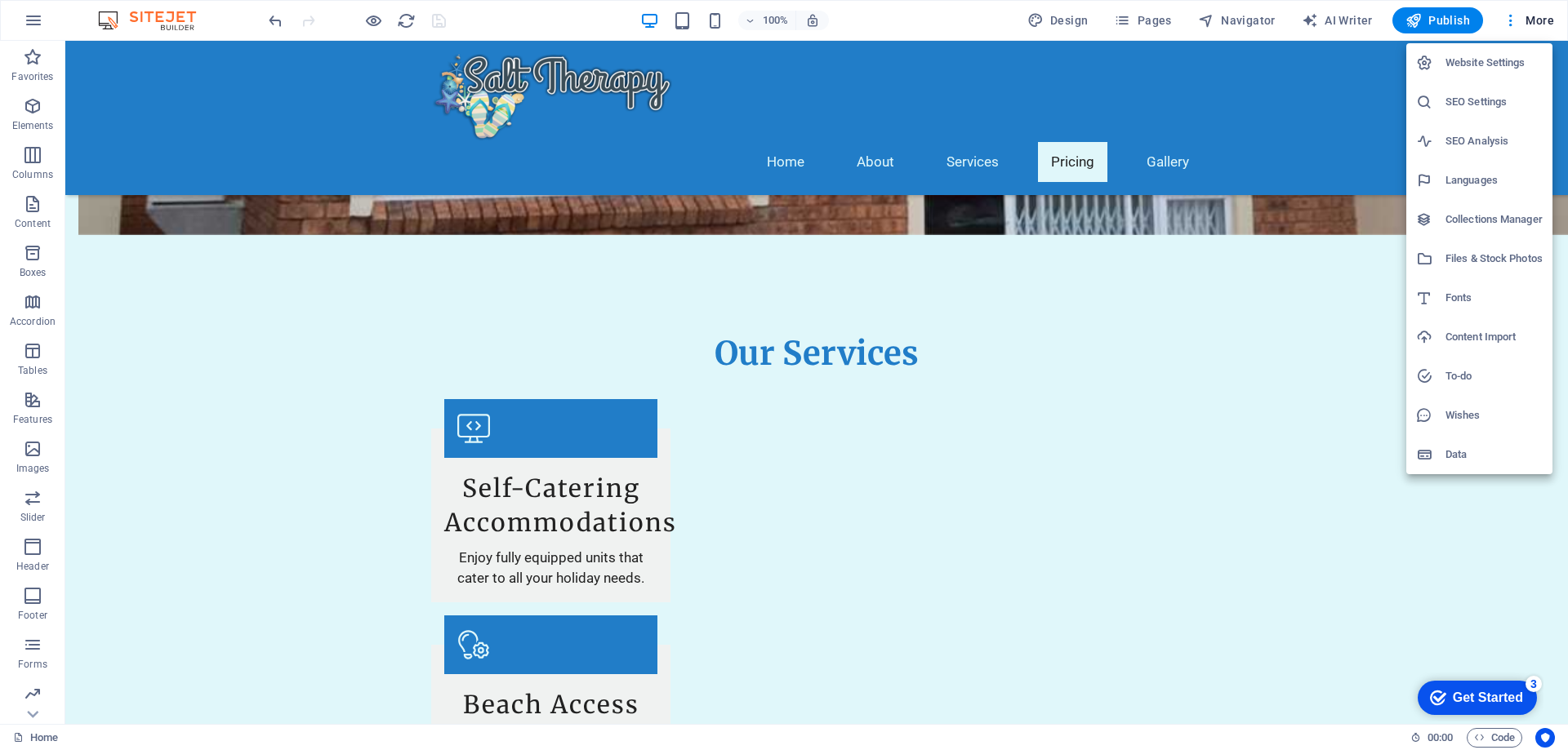
click at [1489, 64] on h6 "Website Settings" at bounding box center [1494, 62] width 97 height 20
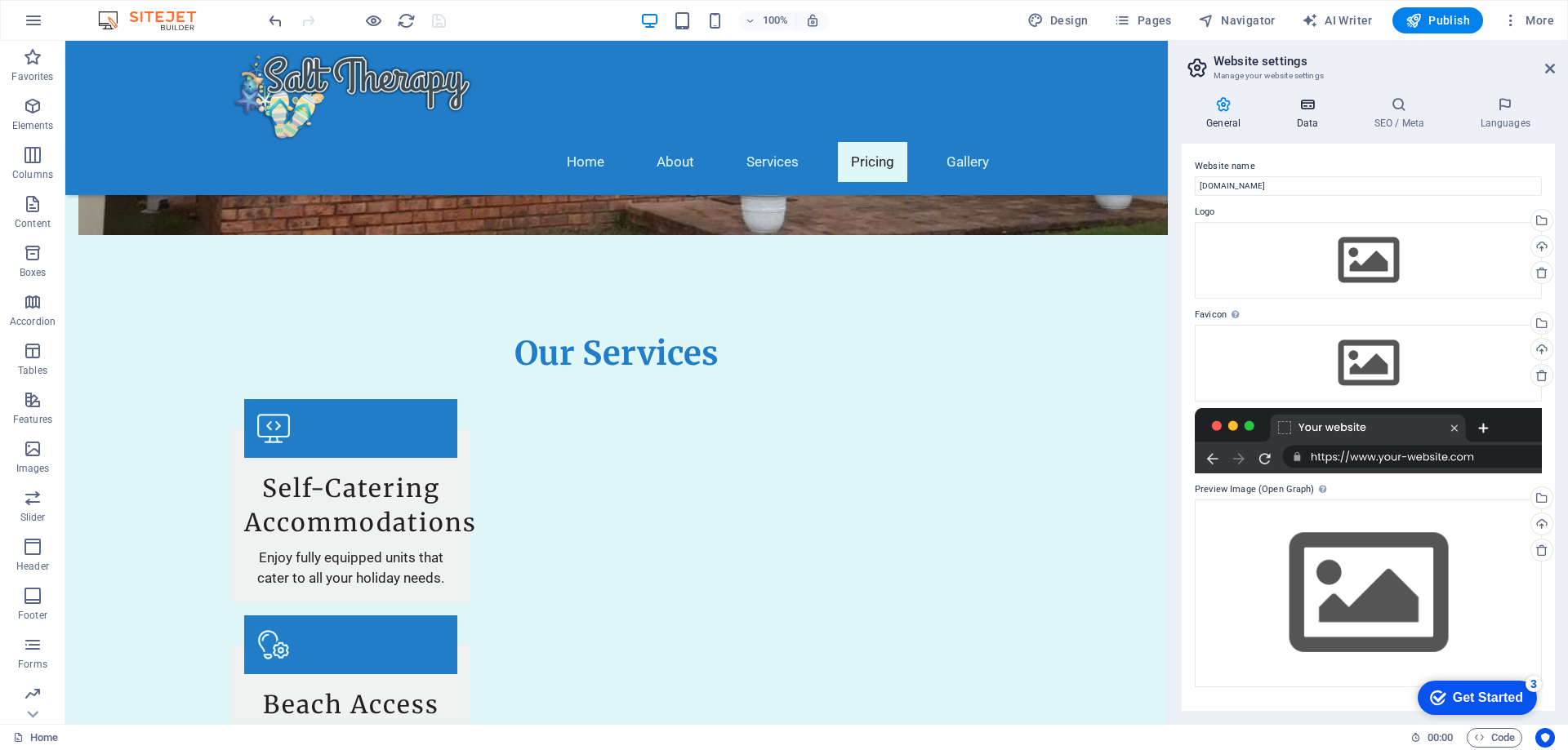
click at [1315, 116] on h4 "Data" at bounding box center [1310, 113] width 77 height 34
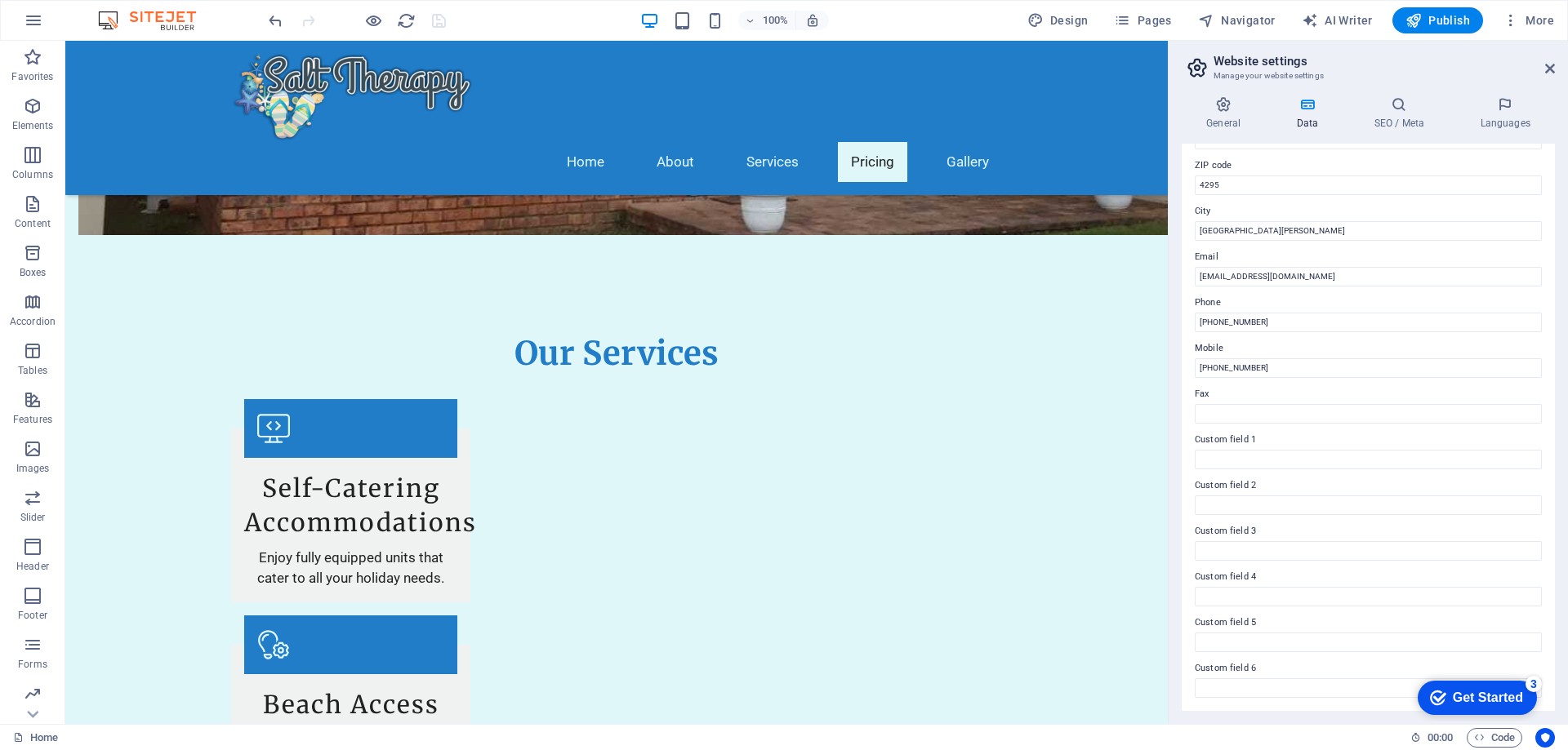
scroll to position [0, 0]
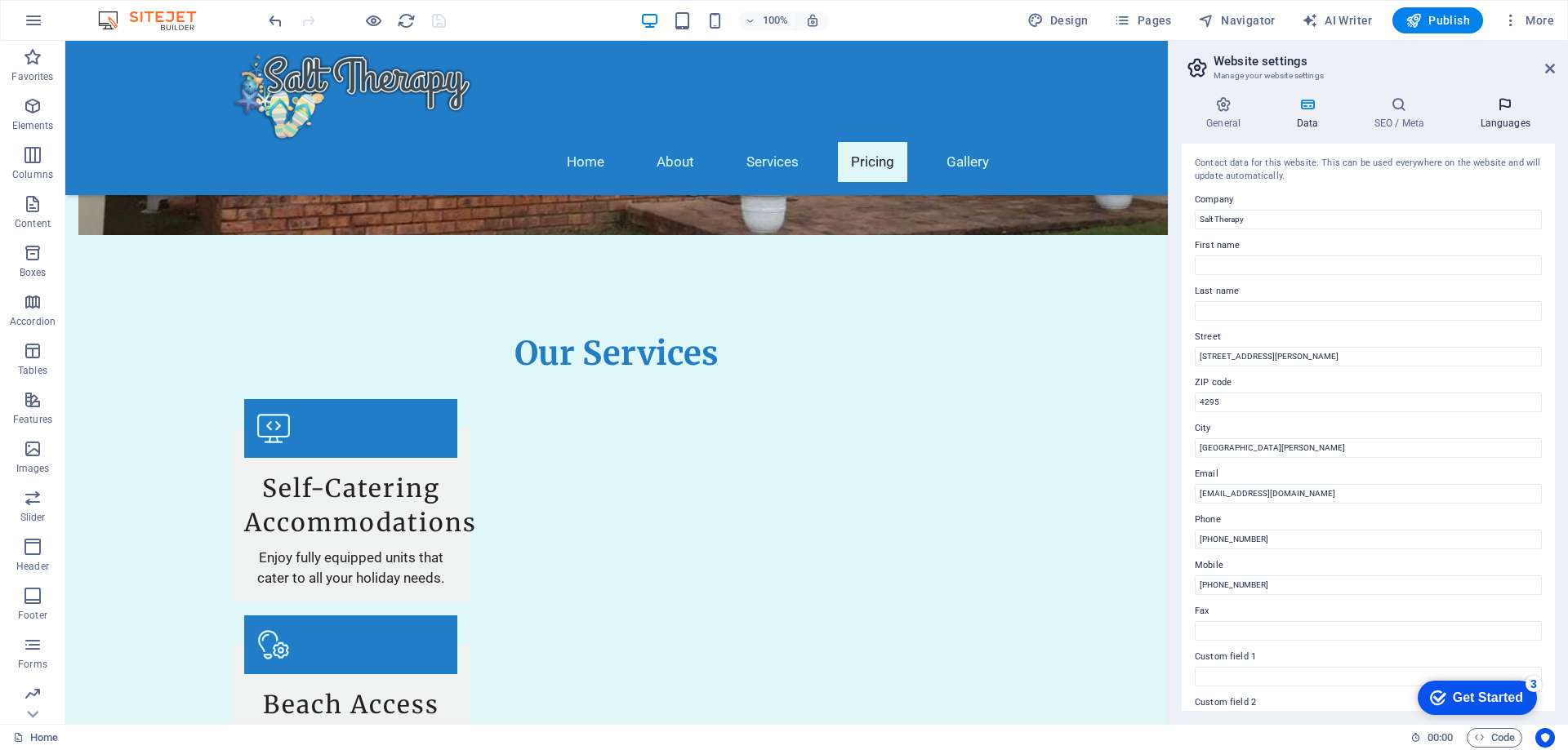
click at [1508, 113] on h4 "Languages" at bounding box center [1505, 113] width 100 height 34
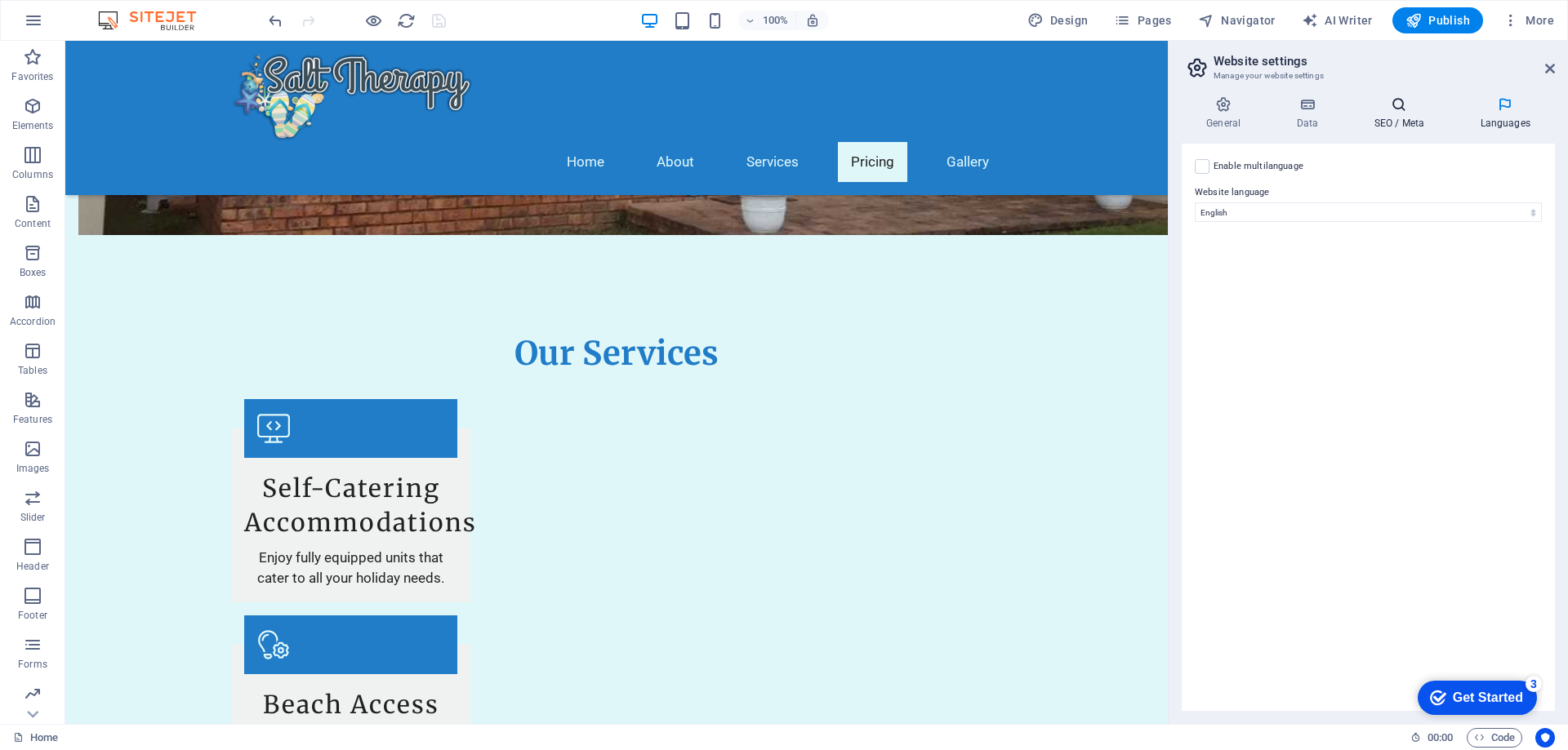
click at [1418, 116] on h4 "SEO / Meta" at bounding box center [1402, 113] width 106 height 34
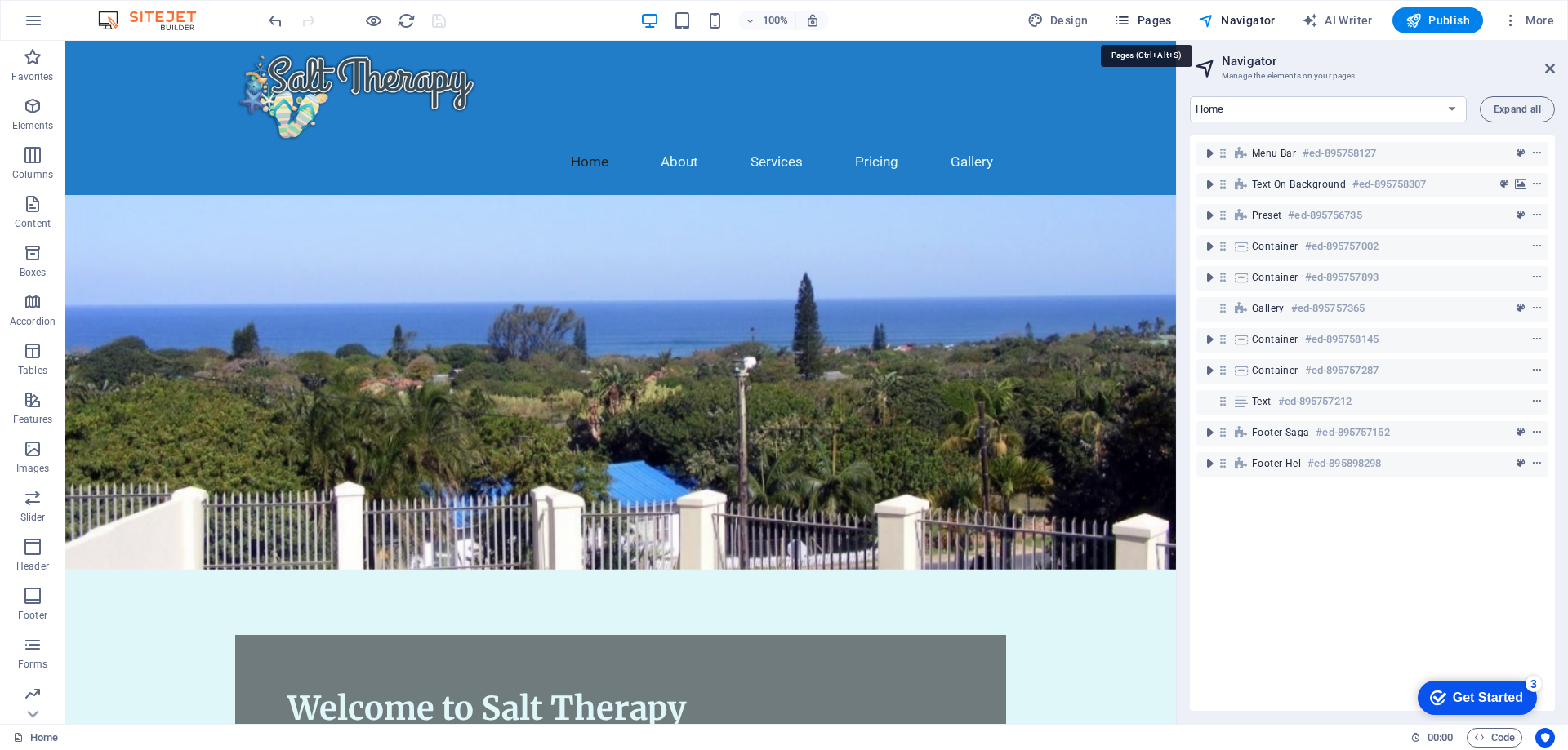
click at [1140, 16] on span "Pages" at bounding box center [1142, 20] width 57 height 16
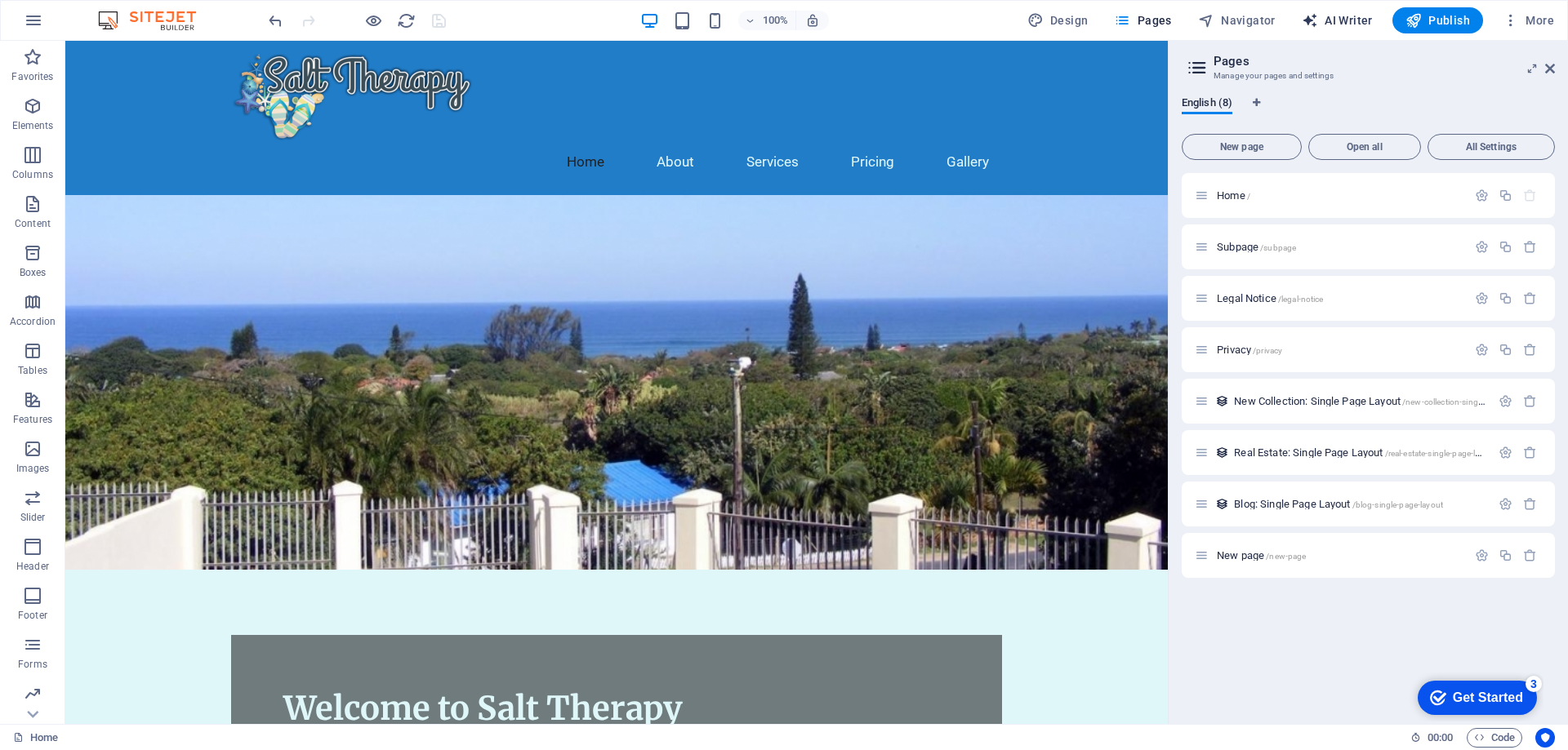
click at [0, 0] on span "AI Writer" at bounding box center [0, 0] width 0 height 0
select select "English"
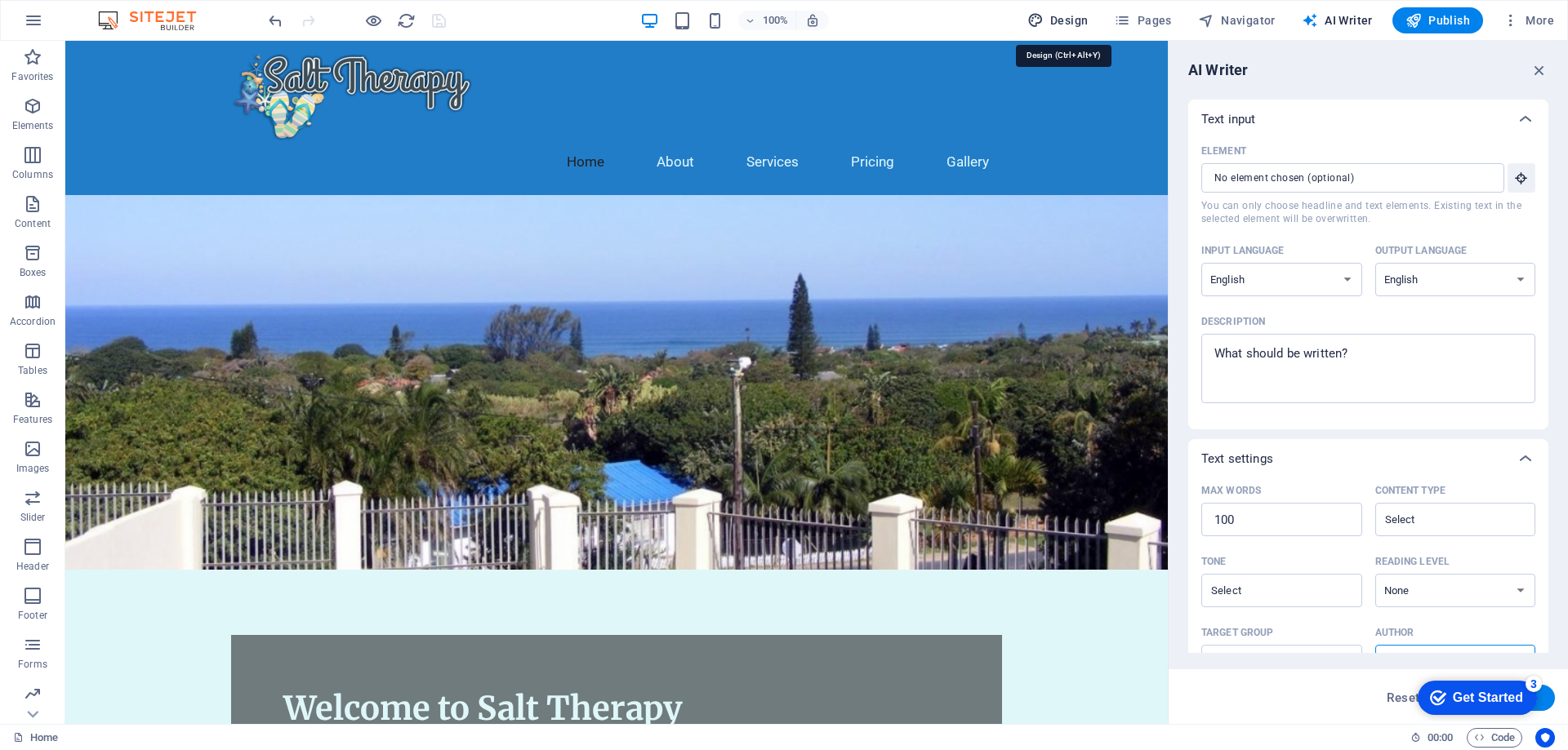
drag, startPoint x: 1074, startPoint y: 15, endPoint x: 1068, endPoint y: 40, distance: 25.7
click at [1074, 15] on span "Design" at bounding box center [1057, 20] width 61 height 16
select select "px"
select select "200"
select select "px"
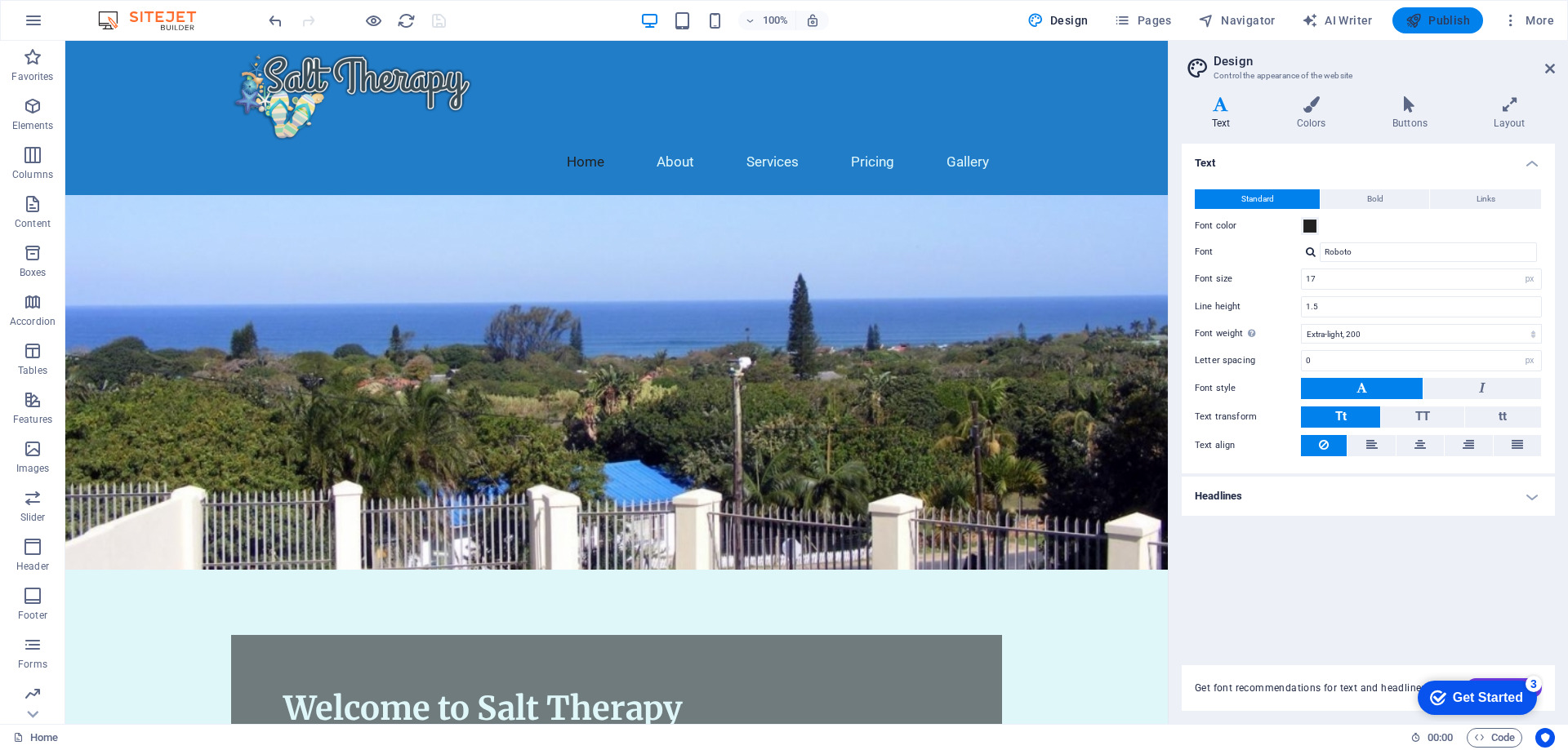
click at [0, 0] on span "Publish" at bounding box center [0, 0] width 0 height 0
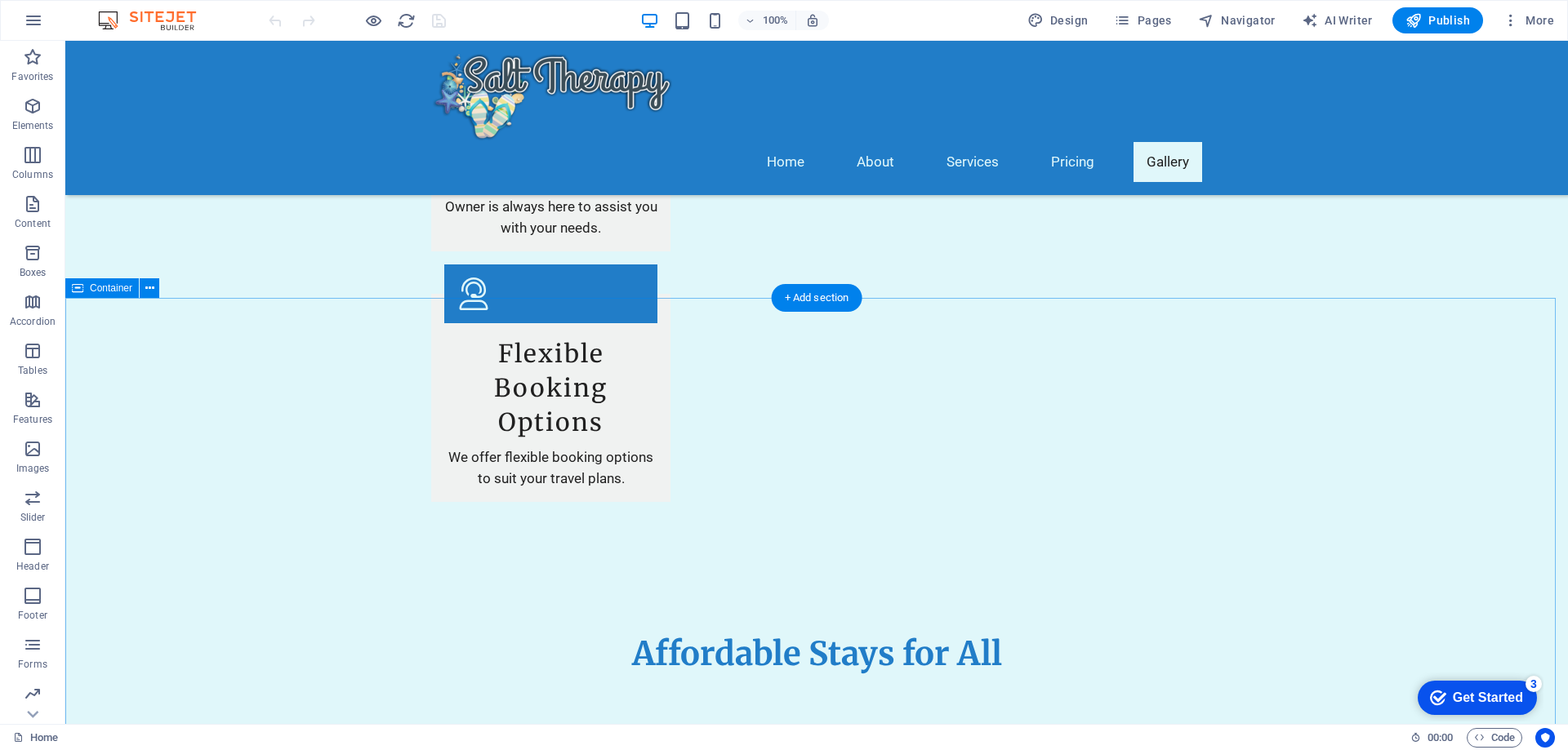
scroll to position [2695, 0]
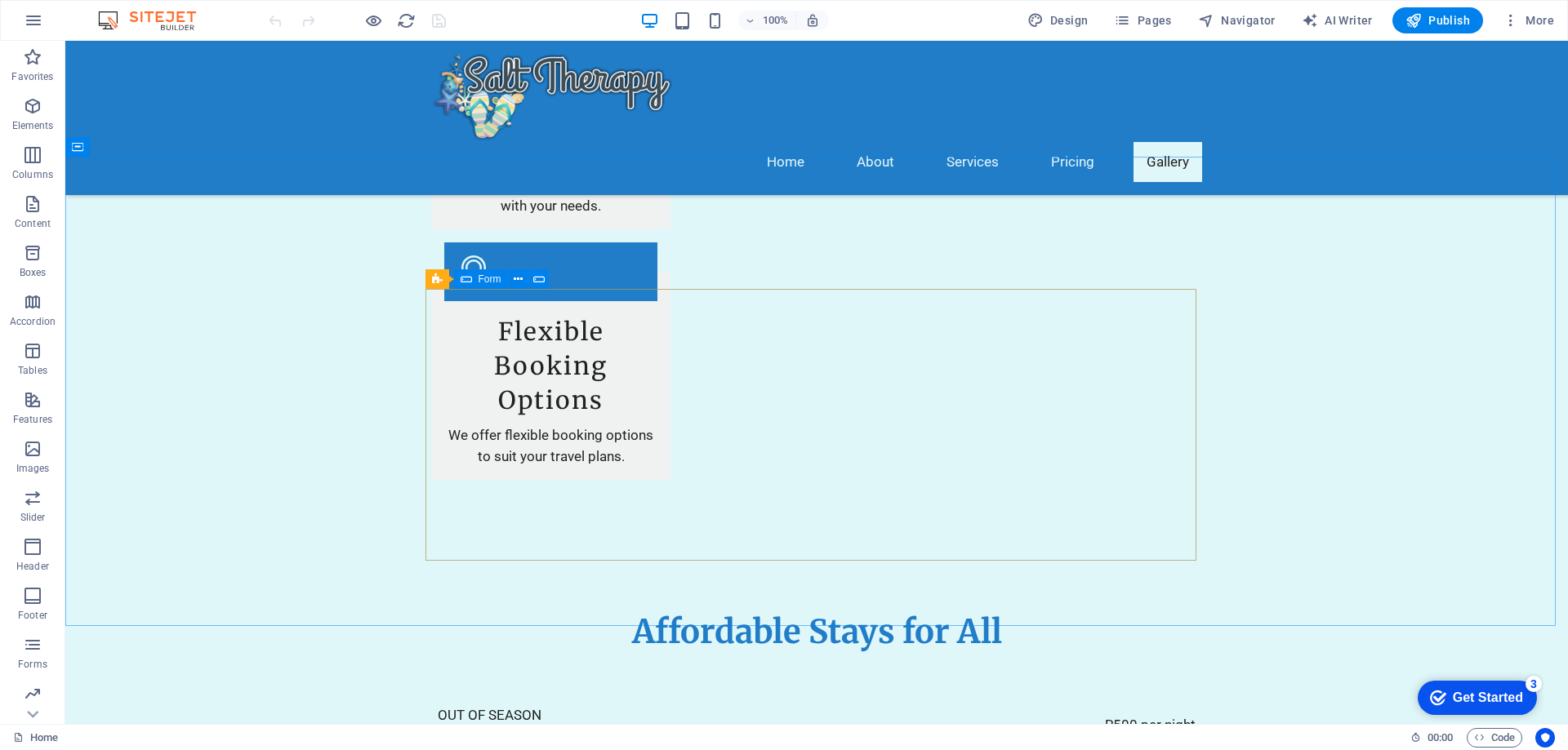
click at [493, 283] on span "Form" at bounding box center [490, 279] width 23 height 9
click at [489, 280] on span "Form" at bounding box center [490, 279] width 23 height 9
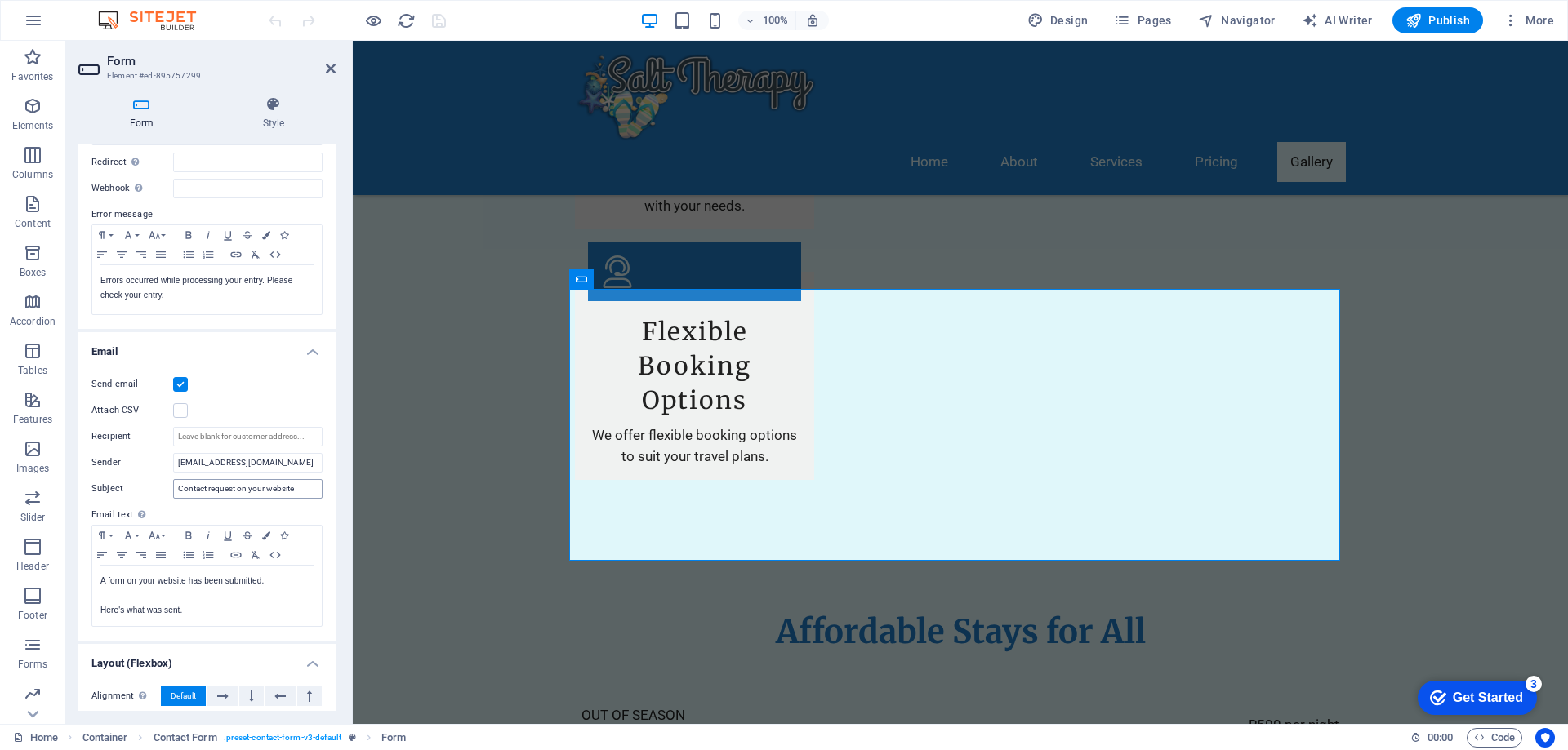
scroll to position [245, 0]
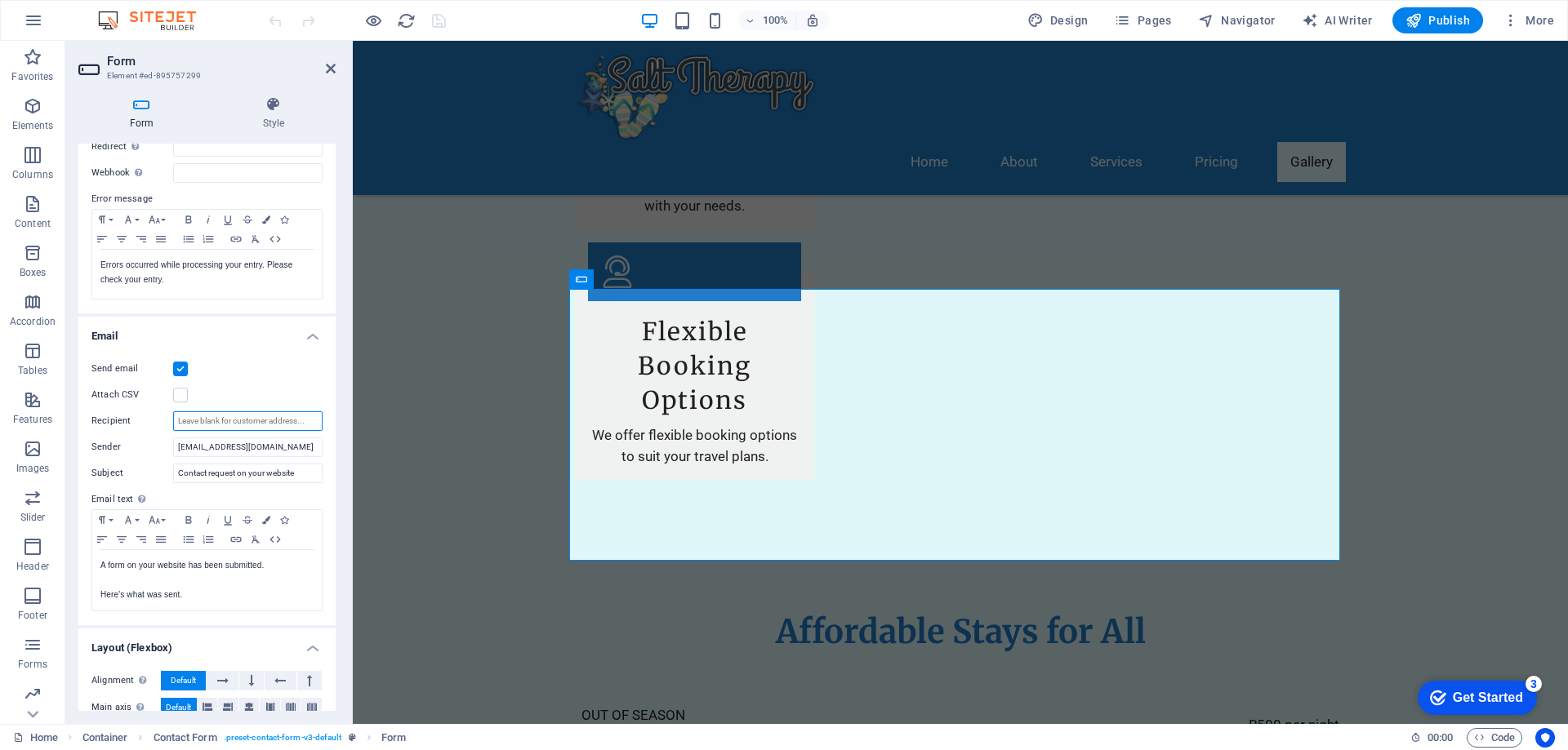
click at [233, 423] on input "Recipient" at bounding box center [248, 421] width 150 height 20
type input "n"
type input "[EMAIL_ADDRESS][DOMAIN_NAME]"
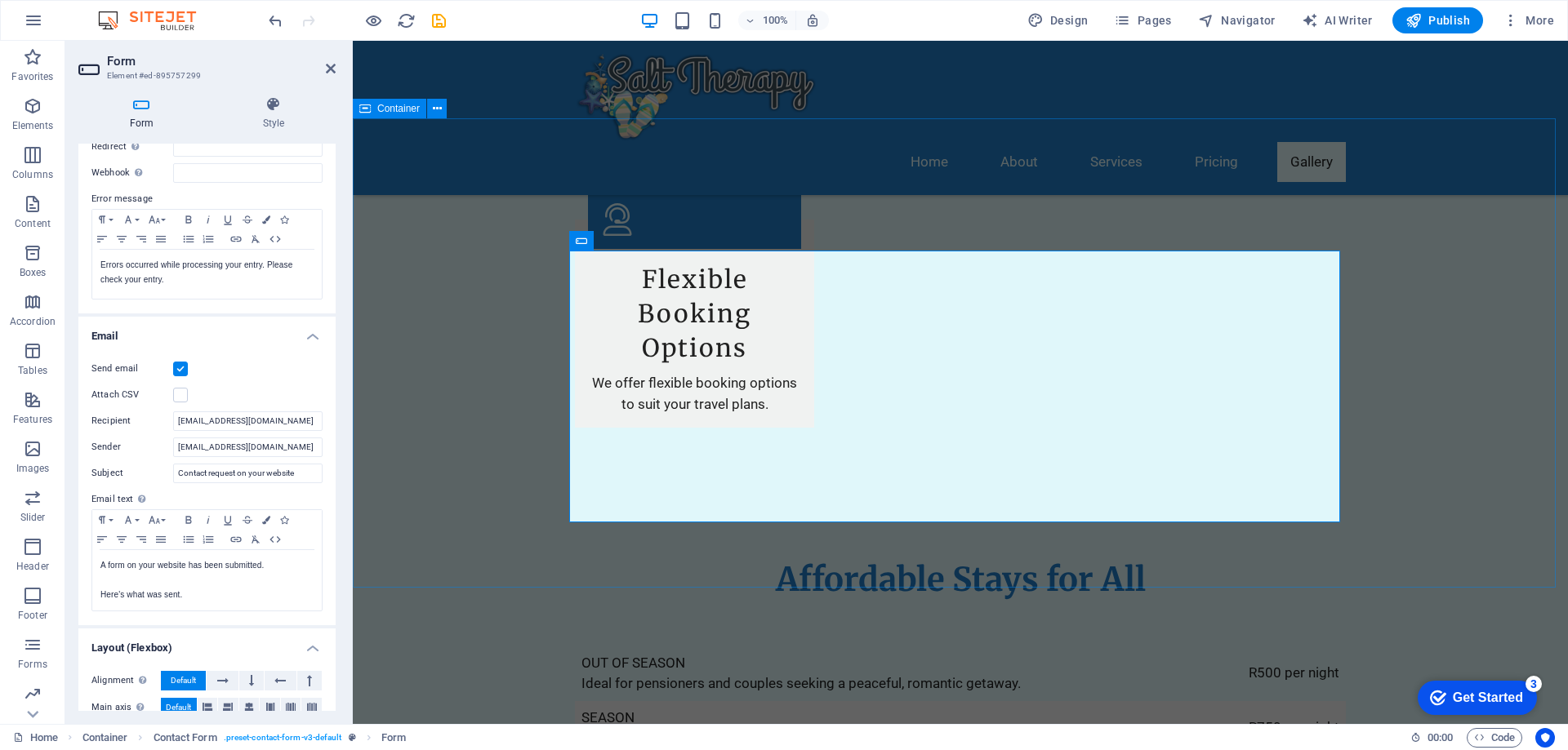
scroll to position [2776, 0]
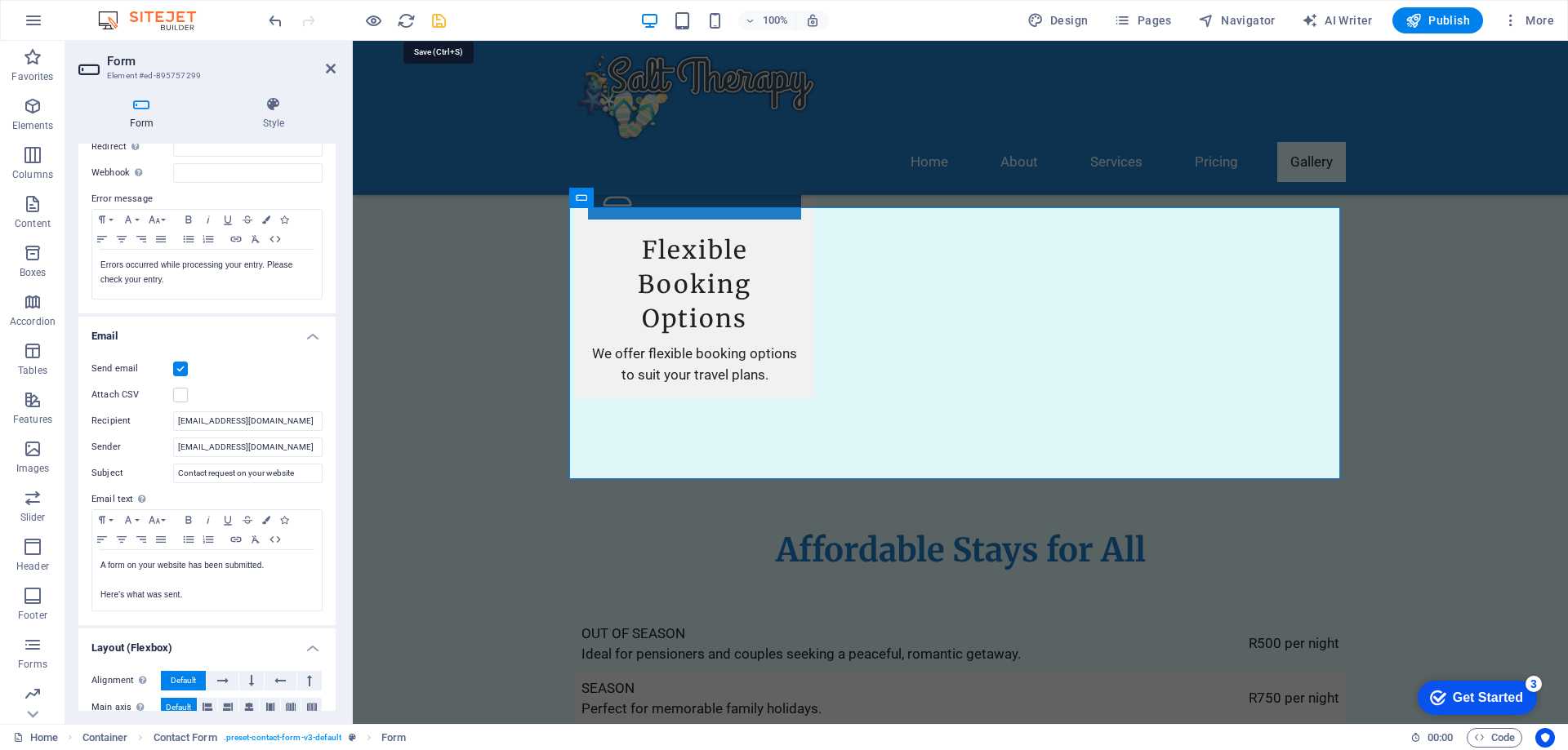
click at [987, 704] on icon "save" at bounding box center [987, 711] width 0 height 16
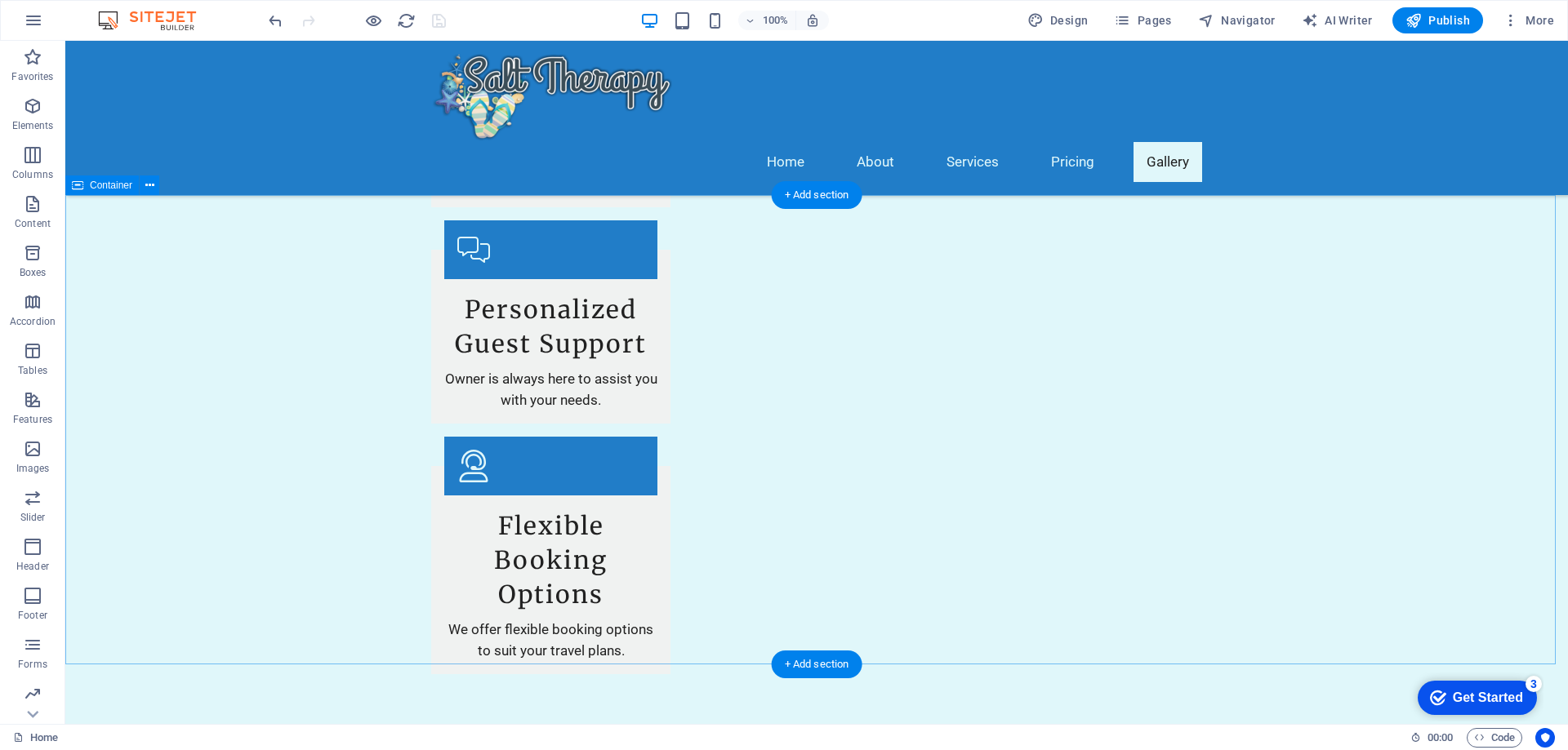
scroll to position [2450, 0]
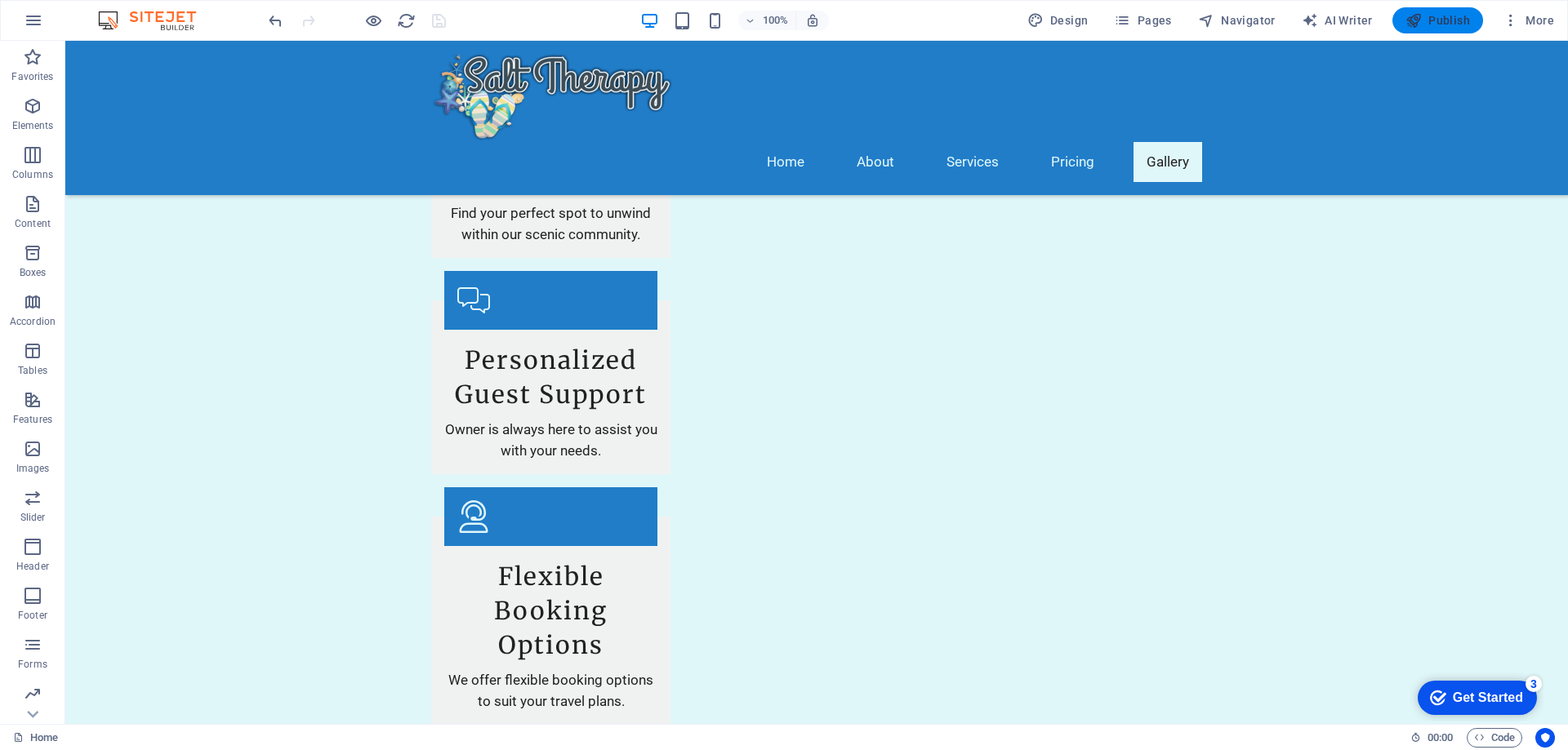
click at [1438, 15] on span "Publish" at bounding box center [1437, 20] width 64 height 16
